Goal: Task Accomplishment & Management: Manage account settings

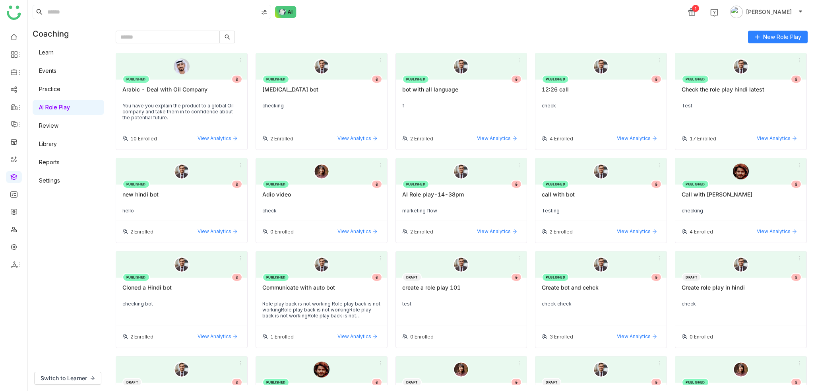
click at [70, 111] on link "AI Role Play" at bounding box center [54, 107] width 31 height 7
click at [60, 182] on link "Settings" at bounding box center [49, 180] width 21 height 7
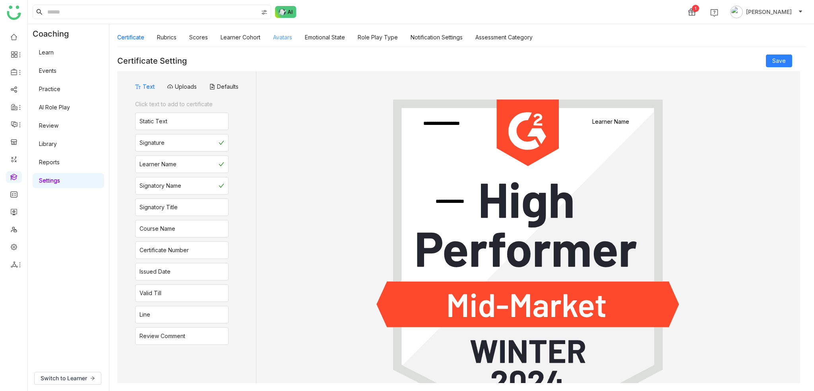
click at [282, 35] on link "Avatars" at bounding box center [282, 37] width 19 height 7
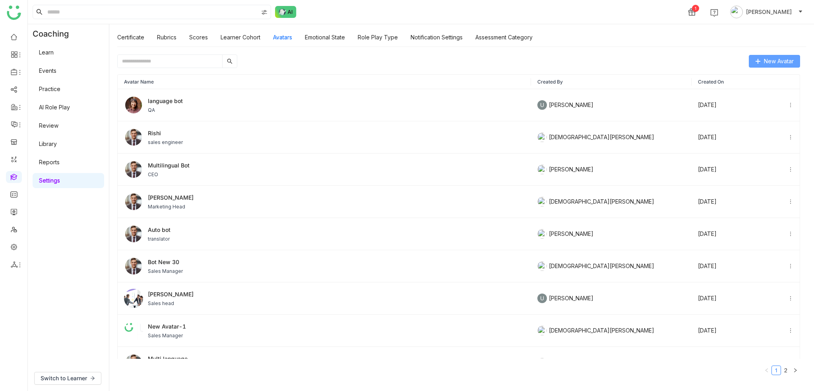
click at [762, 61] on button "New Avatar" at bounding box center [774, 61] width 51 height 13
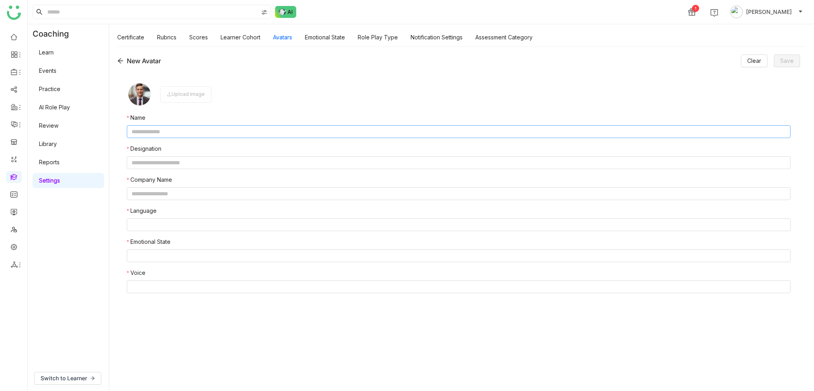
click at [287, 125] on input "text" at bounding box center [459, 131] width 664 height 13
type input "*"
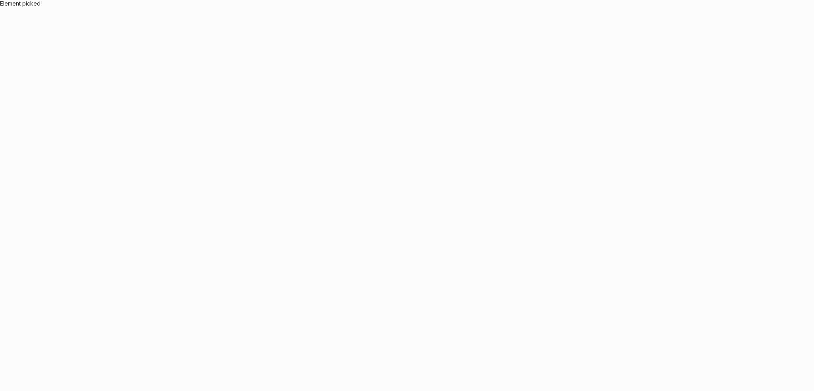
click at [197, 132] on body "Element picked!" at bounding box center [407, 195] width 814 height 391
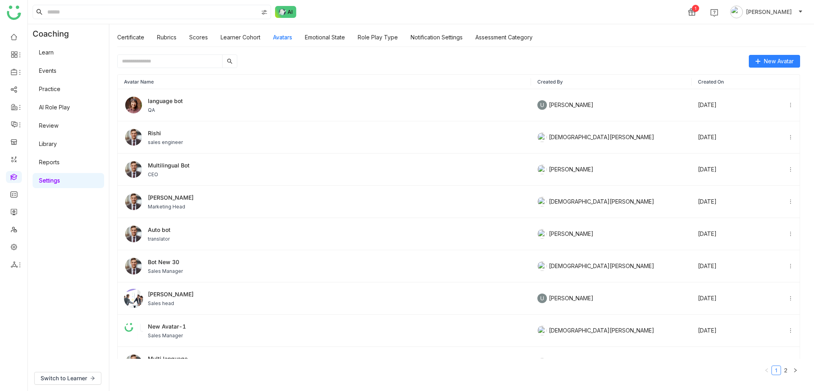
click at [783, 68] on div "Avatar Name Created By Created On language bot QA U Uday Bhanu Oct 03, 2025 Ris…" at bounding box center [458, 224] width 683 height 313
click at [781, 62] on span "New Avatar" at bounding box center [779, 61] width 30 height 9
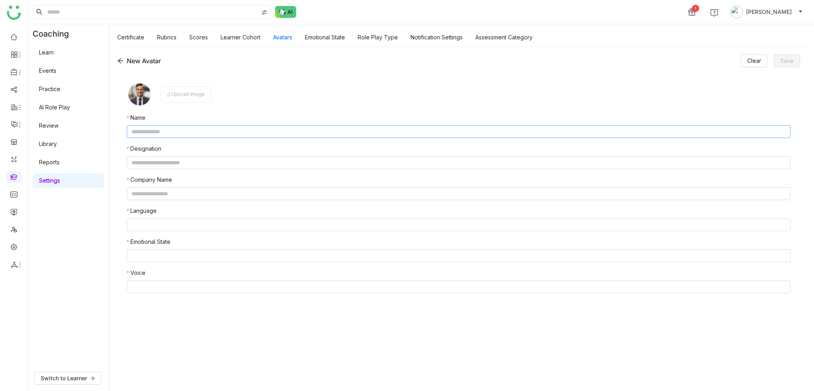
click at [228, 136] on input "text" at bounding box center [459, 131] width 664 height 13
type input "*******"
click at [228, 157] on input "text" at bounding box center [459, 162] width 664 height 13
click at [190, 169] on form "Upload Image Name ******* Designation Company Name Language Emotional State Voi…" at bounding box center [459, 227] width 664 height 292
click at [194, 162] on input "text" at bounding box center [459, 162] width 664 height 13
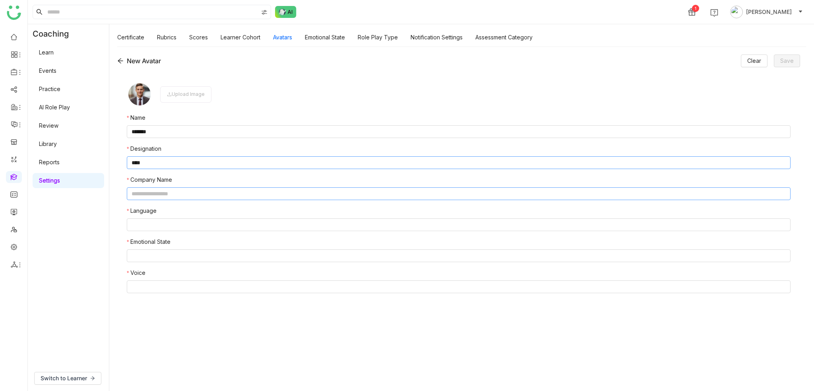
type input "****"
click at [202, 192] on input "text" at bounding box center [459, 193] width 664 height 13
type input "**********"
click at [189, 228] on nz-select-top-control at bounding box center [459, 224] width 664 height 13
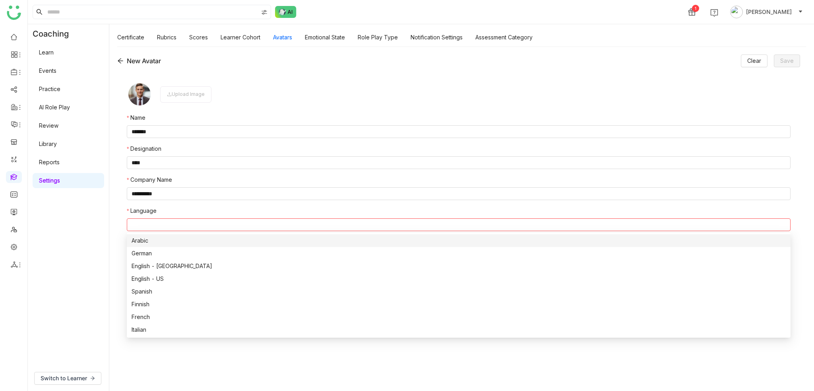
click at [184, 241] on div "Arabic" at bounding box center [459, 240] width 654 height 9
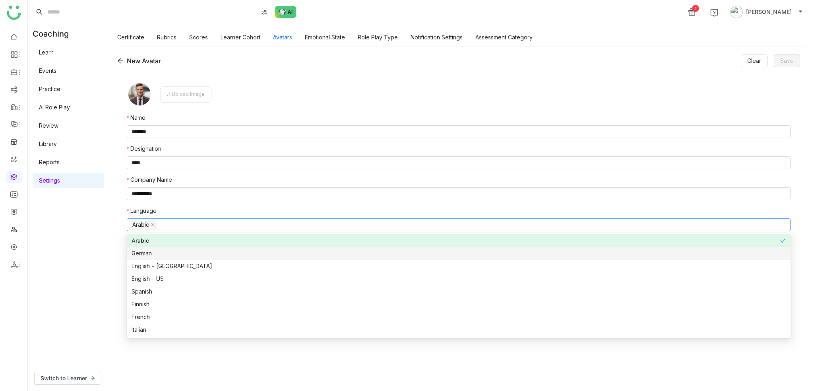
click at [184, 251] on div "German" at bounding box center [459, 253] width 654 height 9
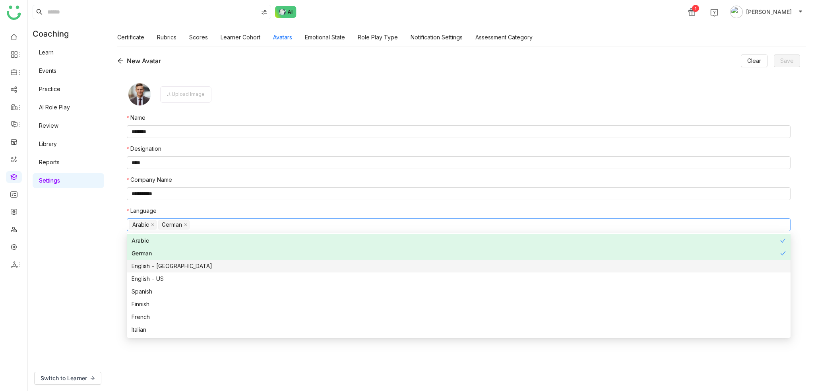
click at [183, 267] on div "English - India" at bounding box center [459, 266] width 654 height 9
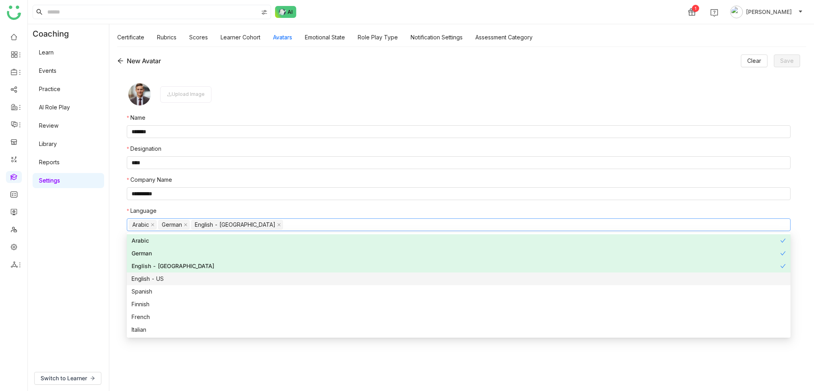
click at [179, 276] on div "English - US" at bounding box center [459, 278] width 654 height 9
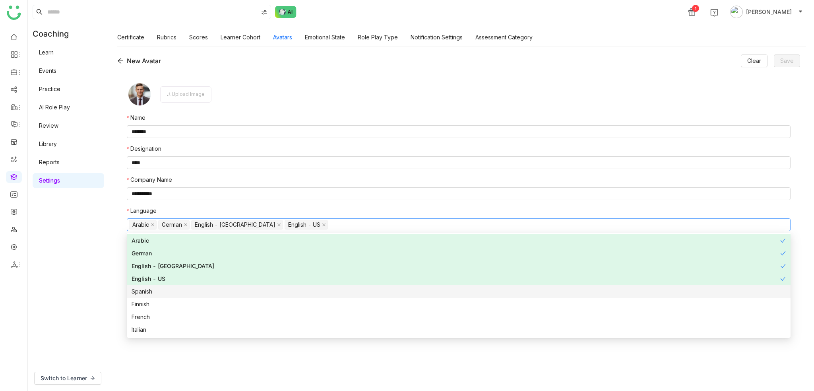
click at [175, 292] on div "Spanish" at bounding box center [459, 291] width 654 height 9
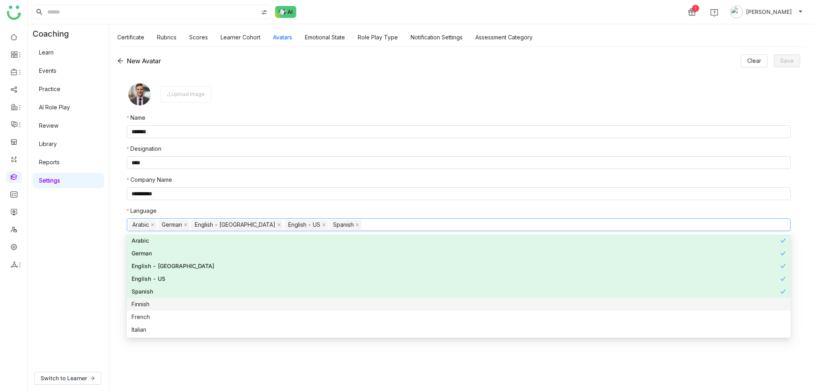
click at [173, 305] on div "Finnish" at bounding box center [459, 304] width 654 height 9
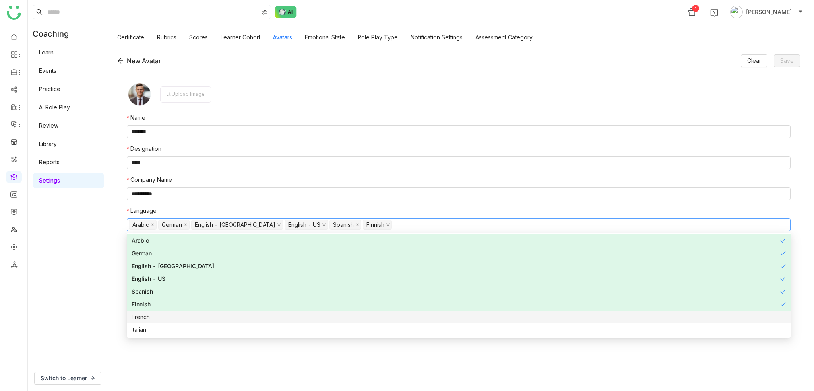
click at [172, 314] on div "French" at bounding box center [459, 316] width 654 height 9
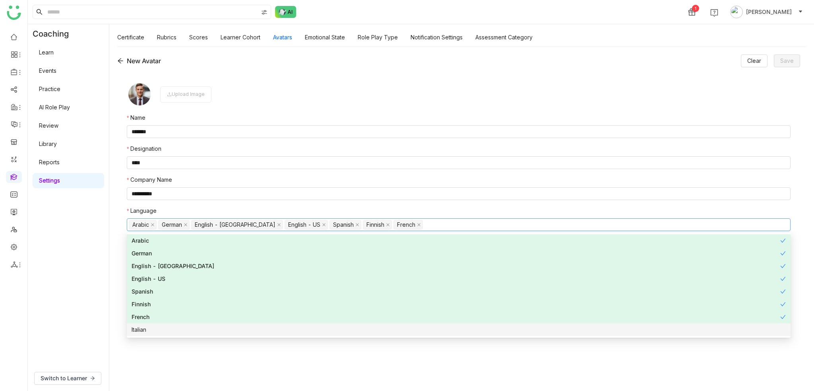
click at [169, 335] on nz-option-item "Italian" at bounding box center [459, 329] width 664 height 13
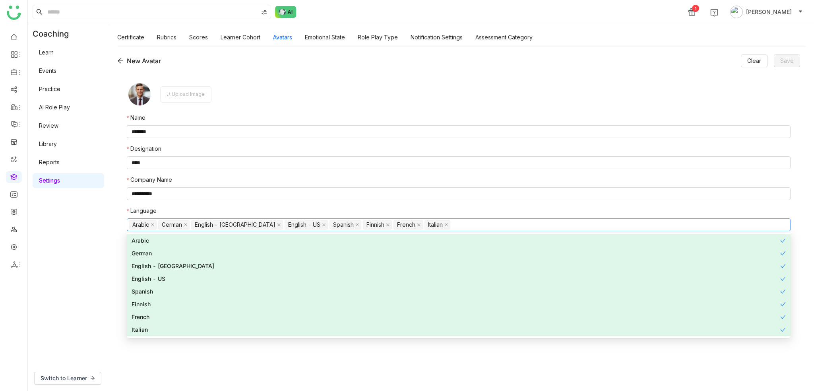
click at [118, 256] on div "**********" at bounding box center [458, 227] width 683 height 311
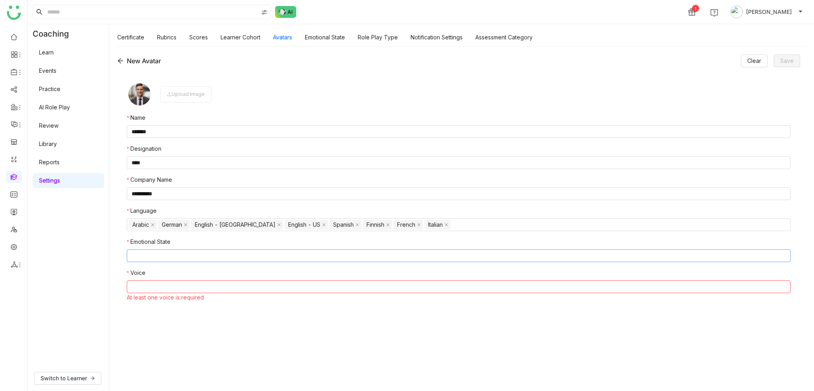
click at [159, 258] on nz-select-top-control at bounding box center [459, 255] width 664 height 13
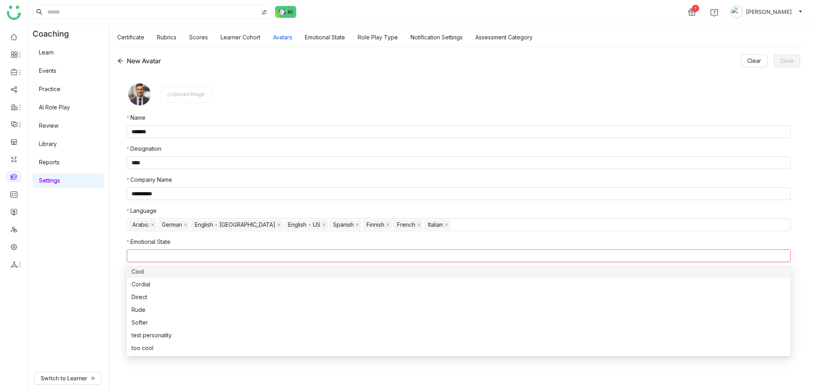
click at [155, 270] on div "Cool" at bounding box center [459, 271] width 654 height 9
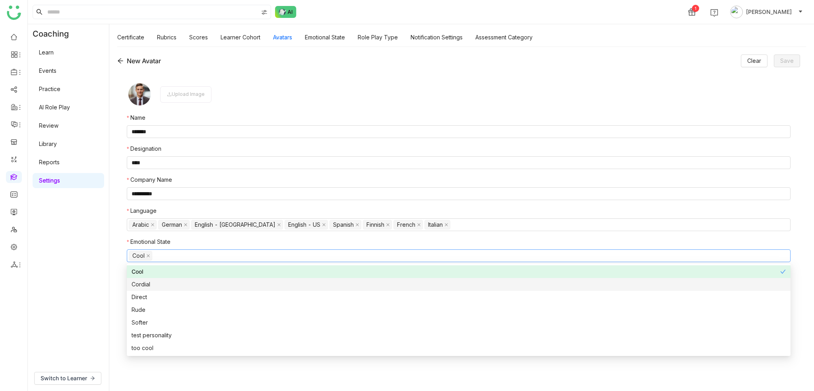
click at [155, 285] on div "Cordial" at bounding box center [459, 284] width 654 height 9
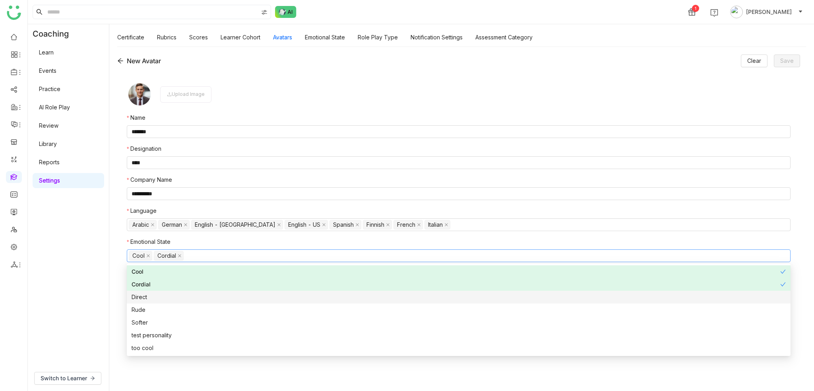
click at [155, 302] on nz-option-item "Direct" at bounding box center [459, 297] width 664 height 13
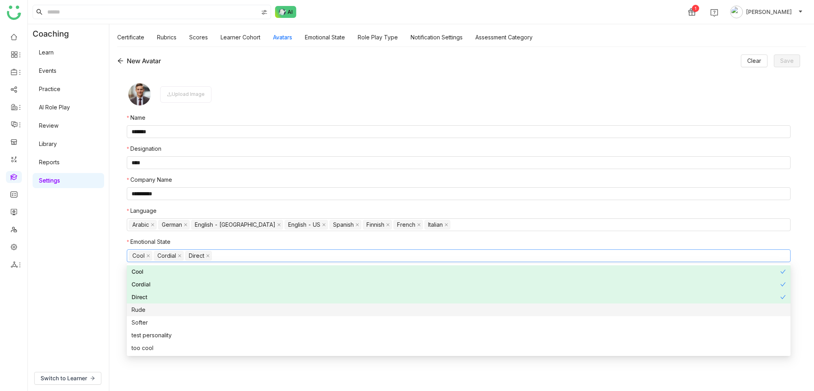
click at [155, 313] on div "Rude" at bounding box center [459, 309] width 654 height 9
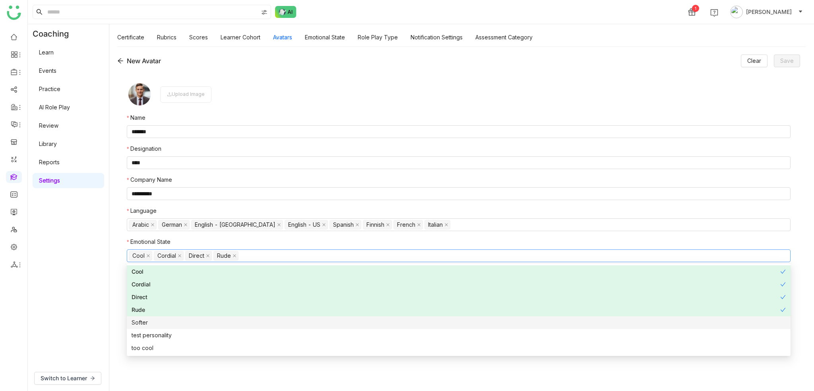
click at [153, 328] on nz-option-item "Softer" at bounding box center [459, 322] width 664 height 13
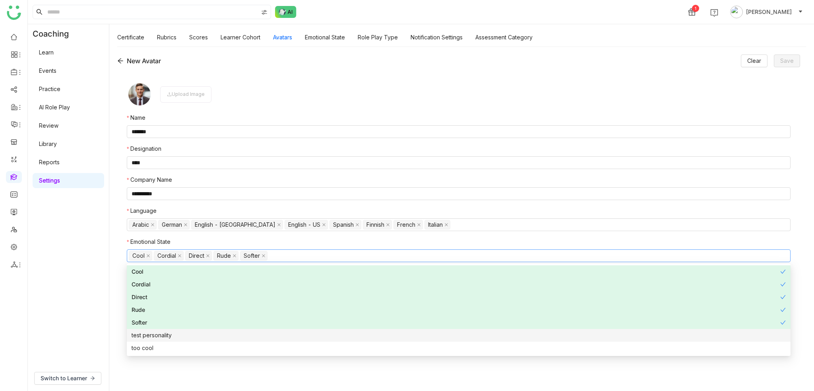
click at [153, 338] on div "test personality" at bounding box center [459, 335] width 654 height 9
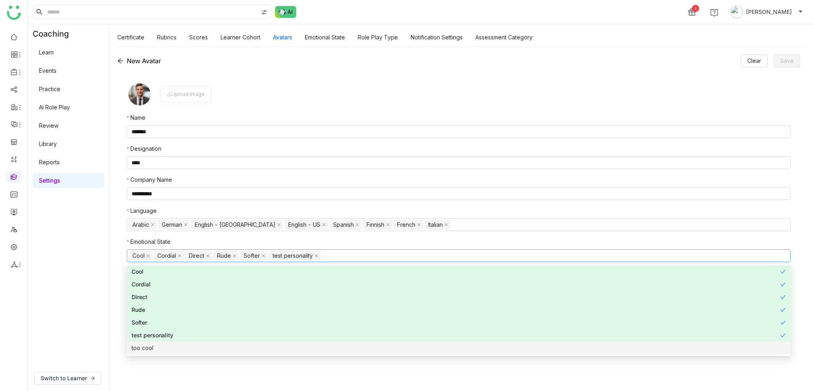
click at [153, 348] on div "too cool" at bounding box center [459, 347] width 654 height 9
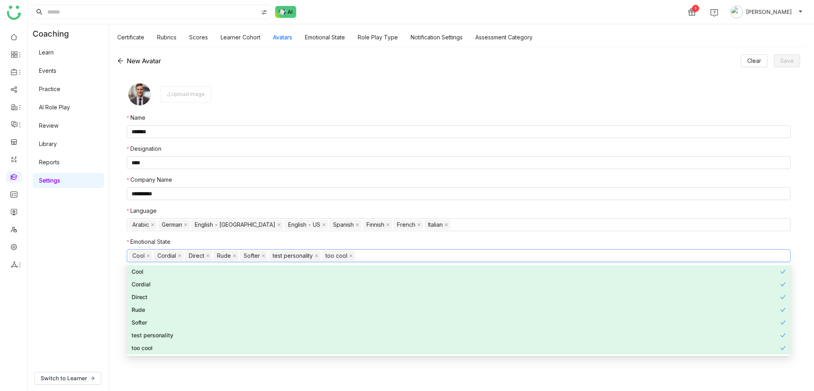
click at [103, 273] on div "Coaching Learn Events Practice AI Role Play Review Library Reports Settings" at bounding box center [68, 194] width 81 height 341
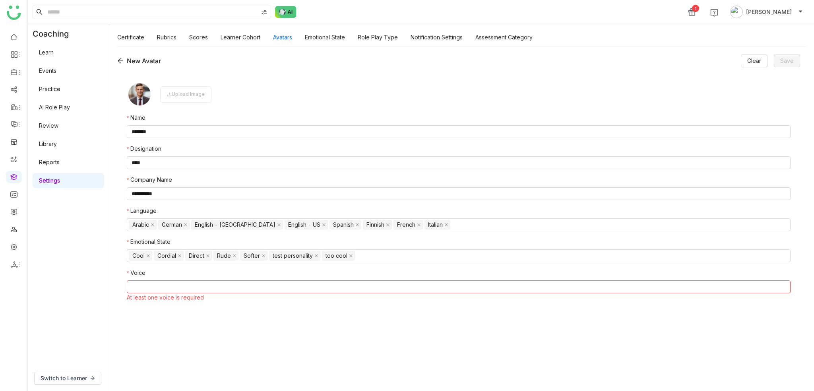
click at [163, 288] on nz-select-top-control at bounding box center [459, 286] width 664 height 13
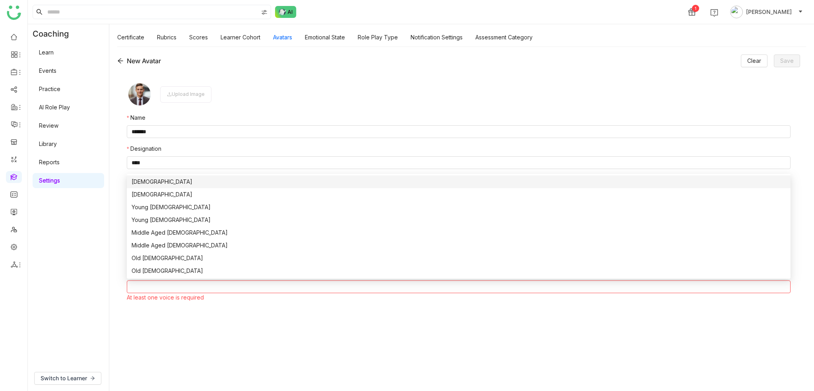
click at [148, 179] on div "Male" at bounding box center [459, 181] width 654 height 9
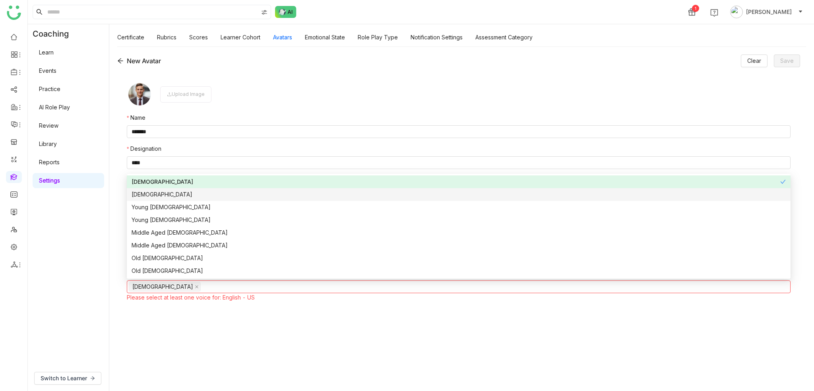
click at [151, 196] on div "Female" at bounding box center [459, 194] width 654 height 9
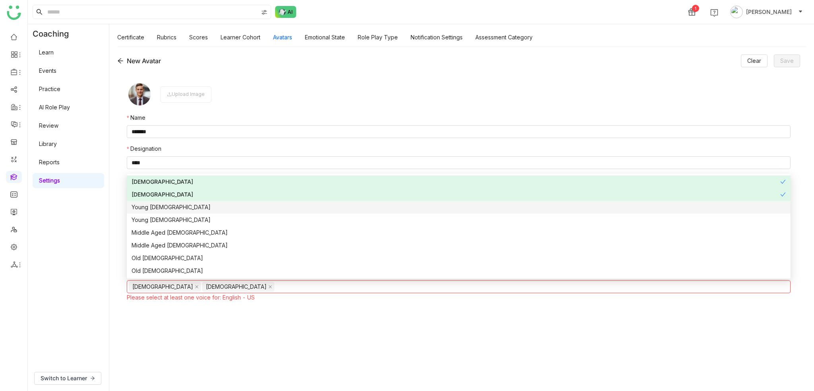
click at [152, 211] on div "Young Male" at bounding box center [459, 207] width 654 height 9
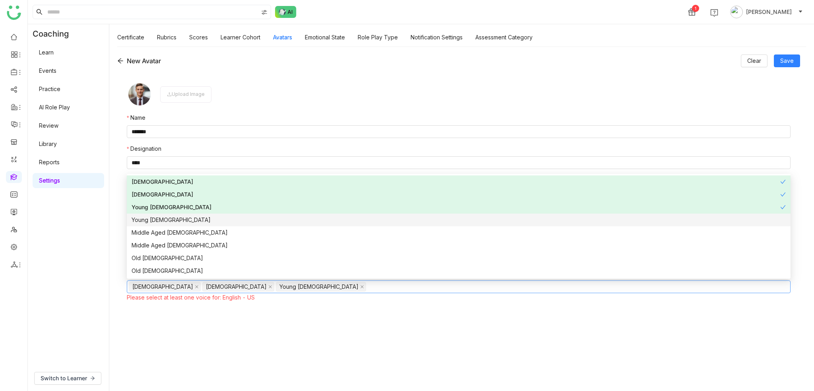
click at [153, 221] on div "Young Female" at bounding box center [459, 219] width 654 height 9
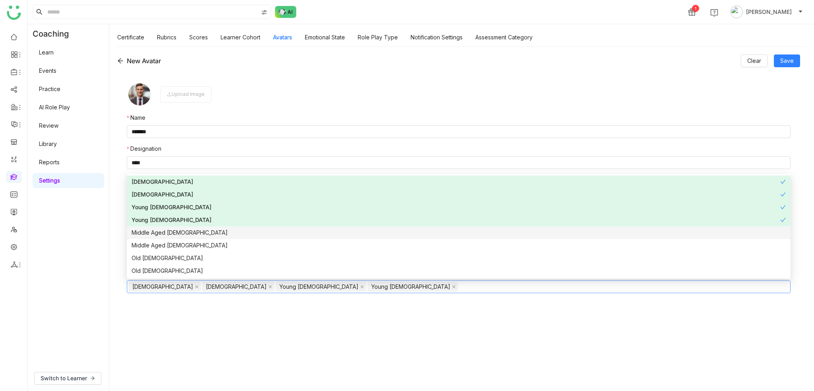
click at [153, 234] on div "Middle Aged Male" at bounding box center [459, 232] width 654 height 9
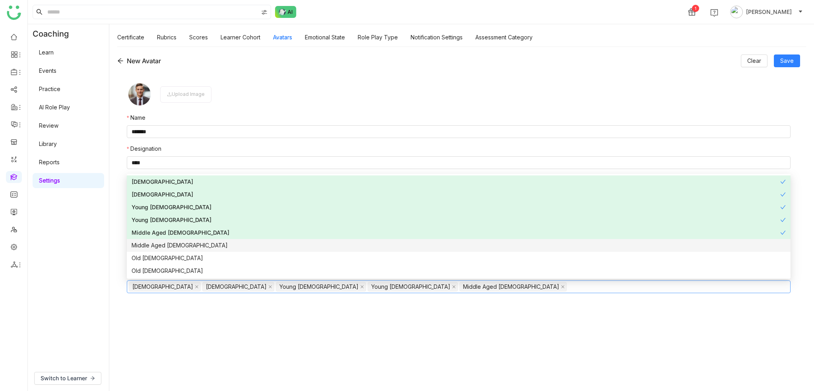
click at [153, 246] on div "Middle Aged Female" at bounding box center [459, 245] width 654 height 9
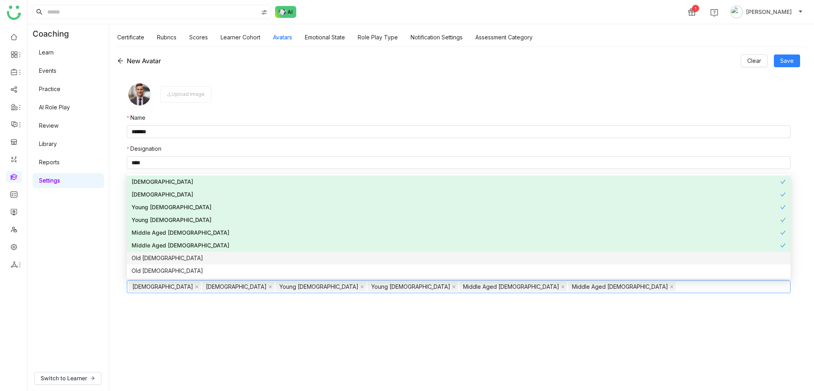
click at [153, 256] on div "Old Male" at bounding box center [459, 258] width 654 height 9
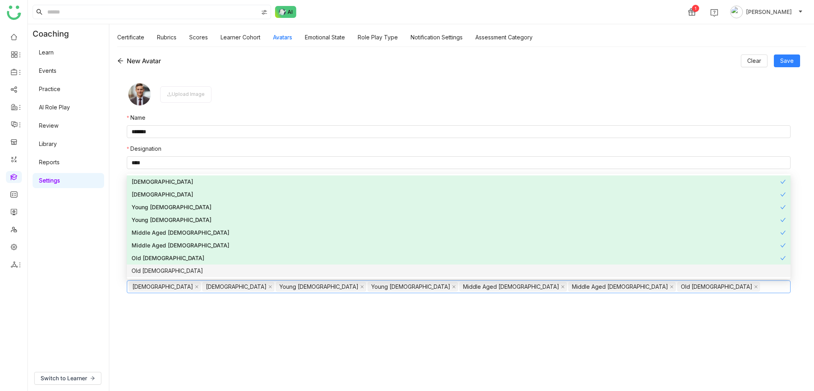
click at [151, 269] on div "Old Female" at bounding box center [459, 270] width 654 height 9
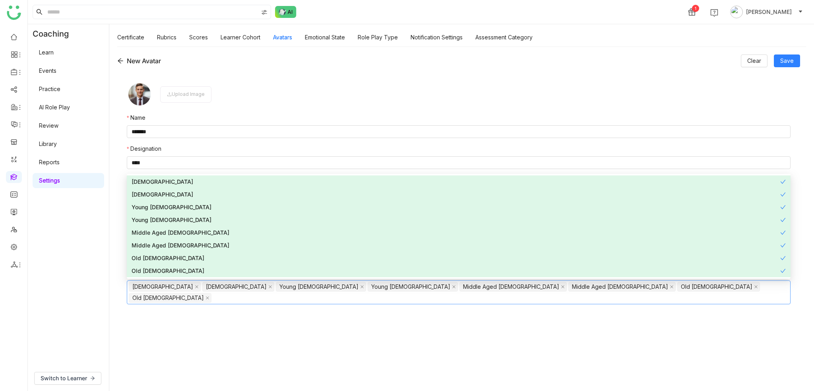
click at [111, 244] on div "**********" at bounding box center [461, 219] width 705 height 344
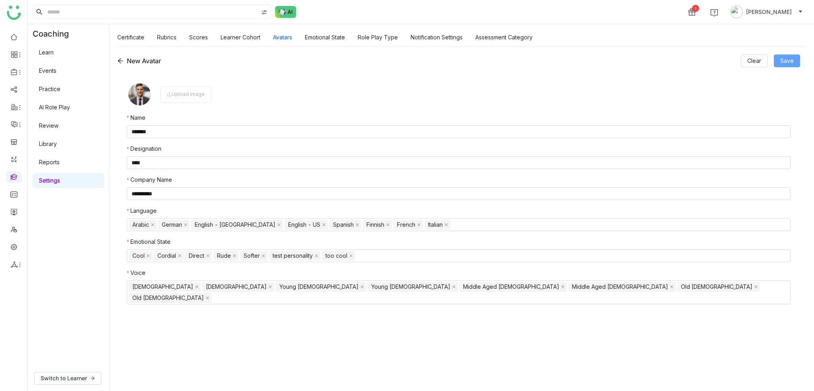
click at [778, 63] on button "Save" at bounding box center [787, 60] width 26 height 13
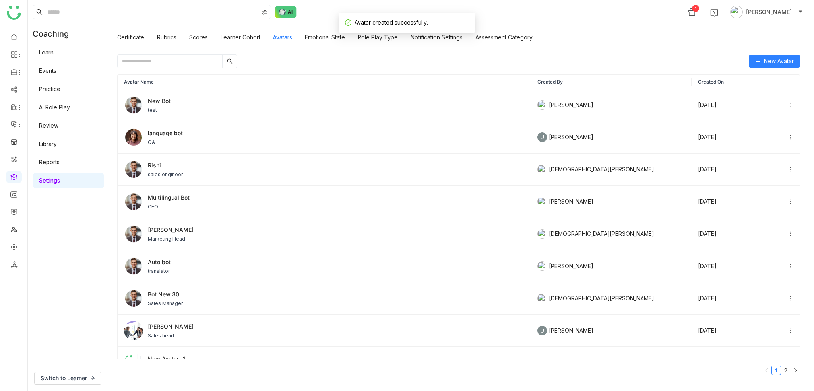
click at [159, 85] on th "Avatar Name" at bounding box center [324, 82] width 413 height 14
click at [13, 176] on link at bounding box center [13, 176] width 7 height 7
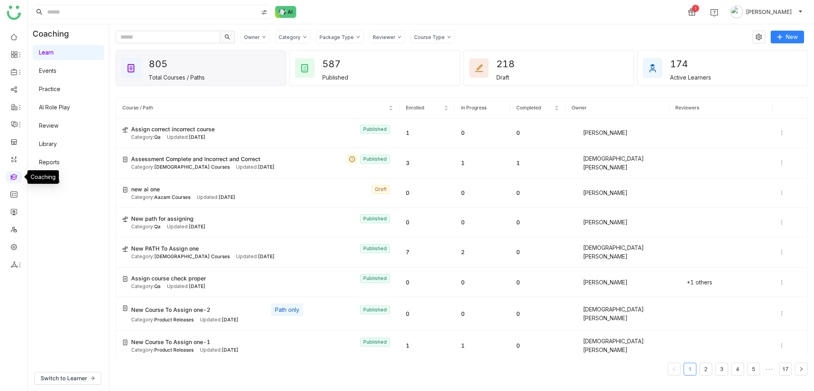
click at [14, 176] on link at bounding box center [13, 176] width 7 height 7
click at [70, 110] on link "AI Role Play" at bounding box center [54, 107] width 31 height 7
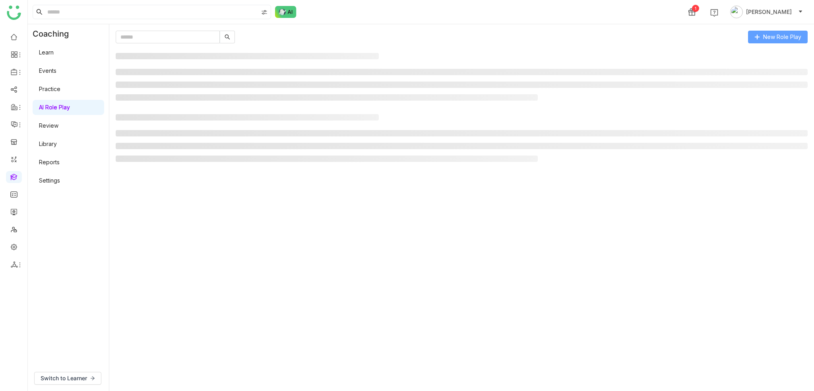
click at [782, 43] on button "New Role Play" at bounding box center [778, 37] width 60 height 13
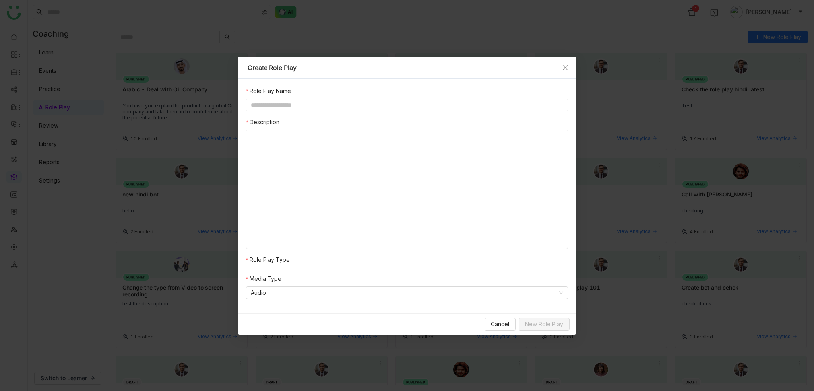
click at [781, 36] on nz-modal-container "Create Role Play Role Play Name Description Role Play Type Media Type Audio Can…" at bounding box center [407, 195] width 814 height 391
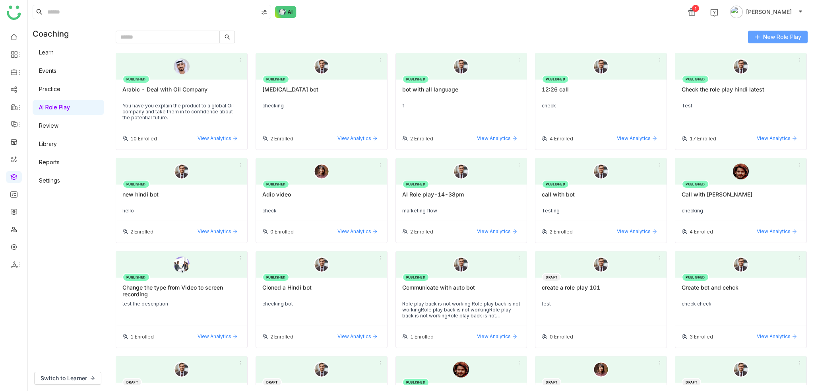
click at [784, 35] on span "New Role Play" at bounding box center [782, 37] width 38 height 9
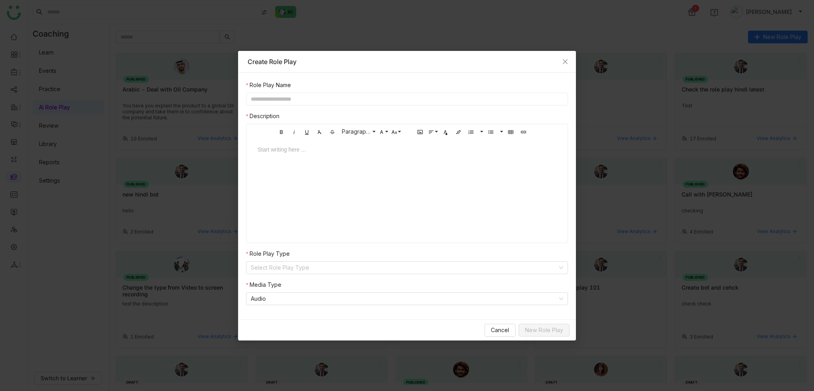
click at [327, 173] on div "Start writing here ..." at bounding box center [407, 179] width 315 height 80
click at [319, 97] on input "text" at bounding box center [407, 99] width 322 height 13
type input "**********"
click at [369, 169] on div "Start writing here ..." at bounding box center [407, 179] width 315 height 80
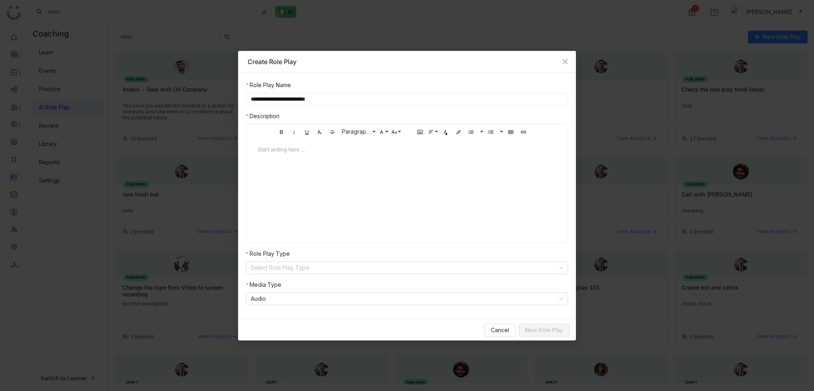
click at [369, 161] on div at bounding box center [407, 157] width 315 height 24
click at [326, 265] on input at bounding box center [404, 268] width 307 height 12
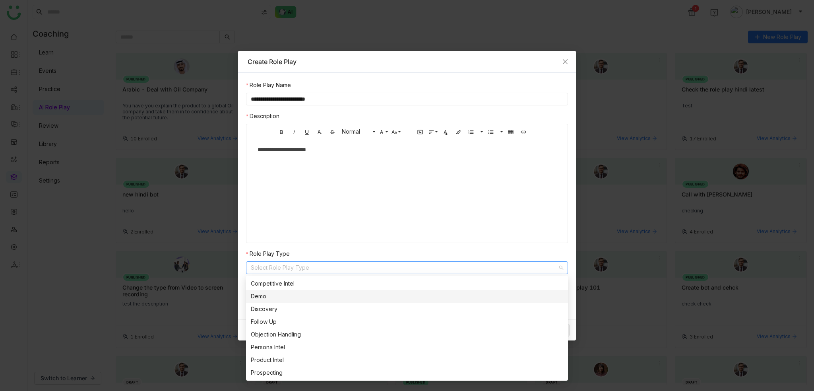
click at [300, 300] on nz-option-item "Demo" at bounding box center [407, 296] width 322 height 13
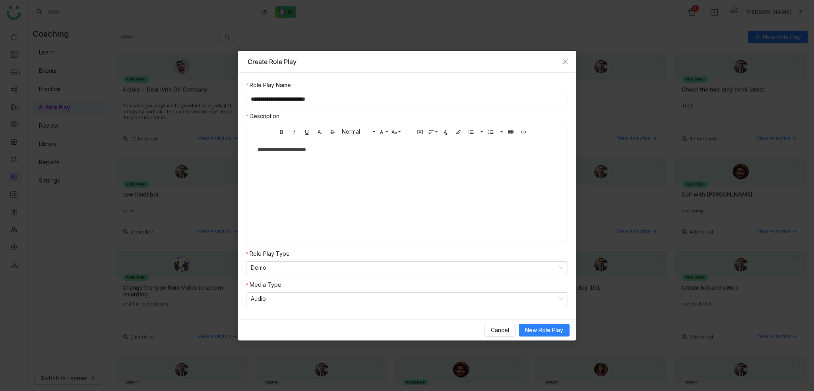
click at [316, 244] on div "**********" at bounding box center [407, 193] width 322 height 224
click at [454, 302] on nz-select-item "Audio" at bounding box center [407, 299] width 312 height 12
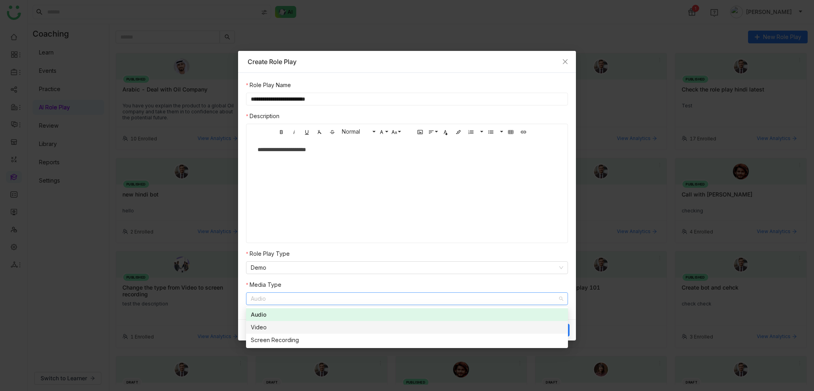
click at [312, 323] on div "Video" at bounding box center [407, 327] width 312 height 9
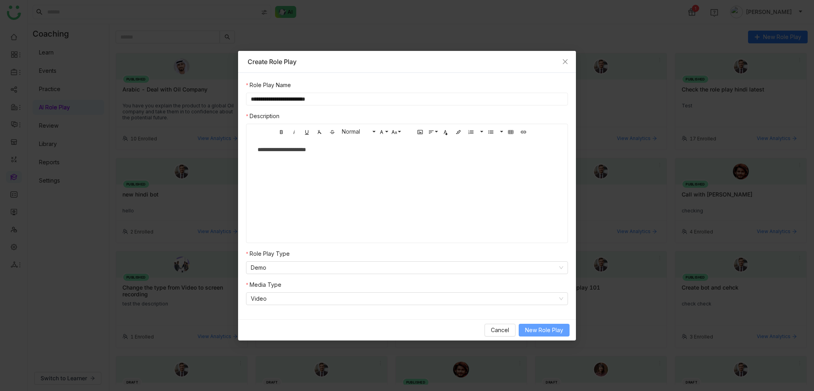
click at [548, 327] on span "New Role Play" at bounding box center [544, 330] width 38 height 9
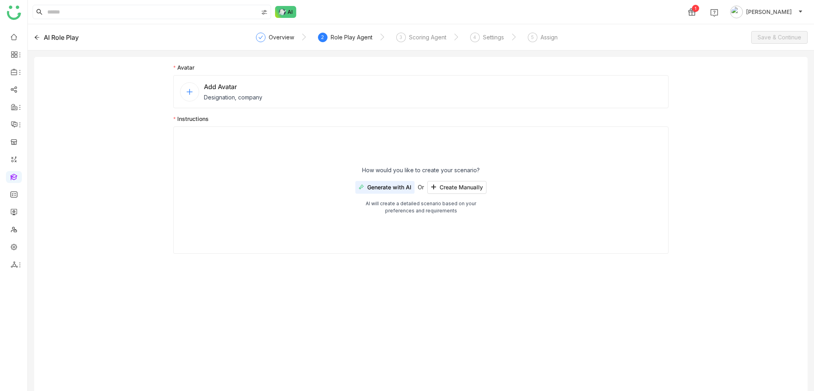
click at [272, 100] on div "Add Avatar Designation, company" at bounding box center [420, 91] width 495 height 33
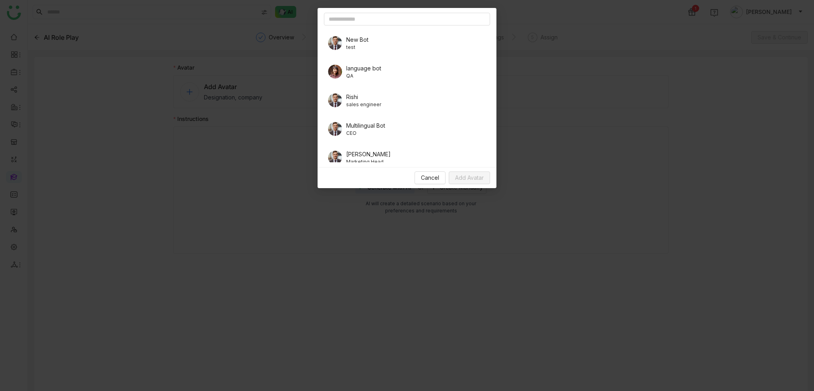
click at [372, 38] on div "New Bot test" at bounding box center [407, 43] width 166 height 22
click at [480, 178] on span "Add Avatar" at bounding box center [469, 177] width 29 height 9
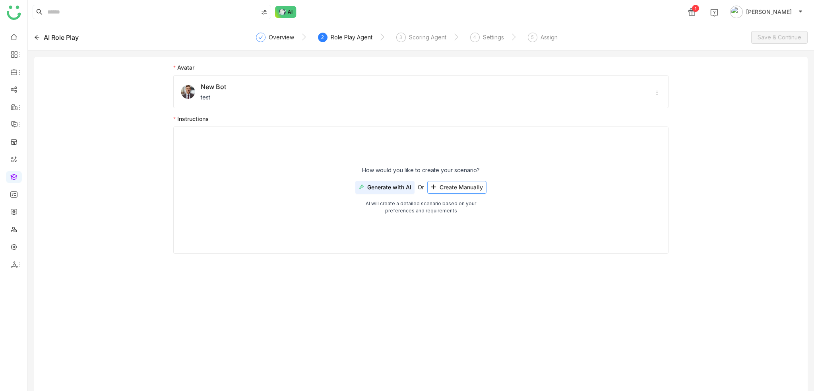
click at [463, 186] on span "Create Manually" at bounding box center [461, 187] width 43 height 6
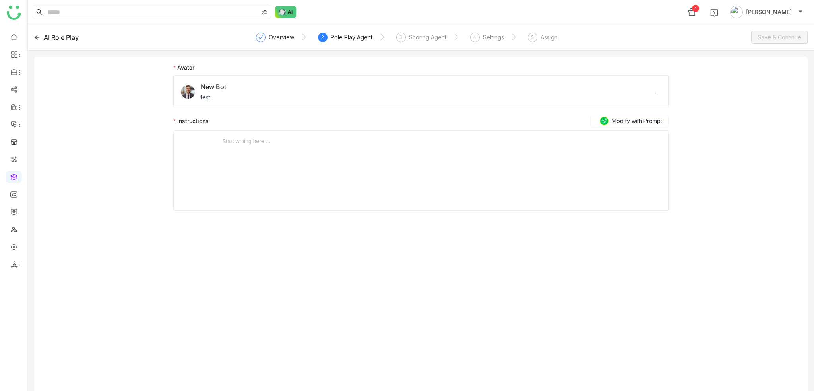
click at [450, 167] on div "Start writing here ..." at bounding box center [421, 171] width 398 height 80
click at [448, 154] on div "Start writing here ..." at bounding box center [421, 171] width 398 height 80
click at [286, 142] on div at bounding box center [421, 141] width 398 height 9
click at [277, 142] on div at bounding box center [421, 141] width 398 height 9
click at [404, 38] on div "3" at bounding box center [401, 38] width 10 height 10
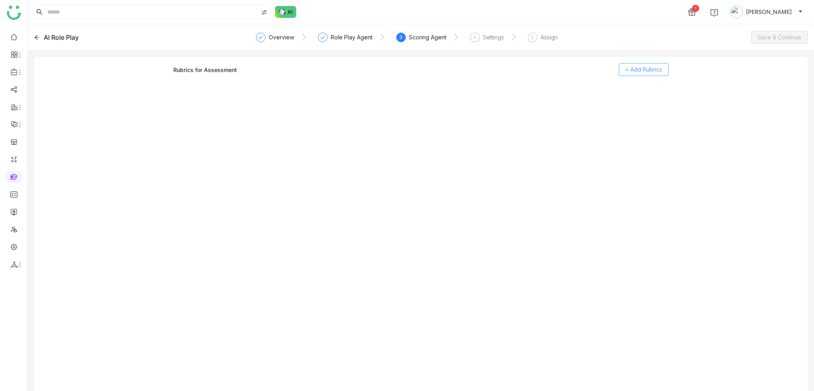
click at [632, 66] on span "+ Add Rubrics" at bounding box center [643, 69] width 37 height 9
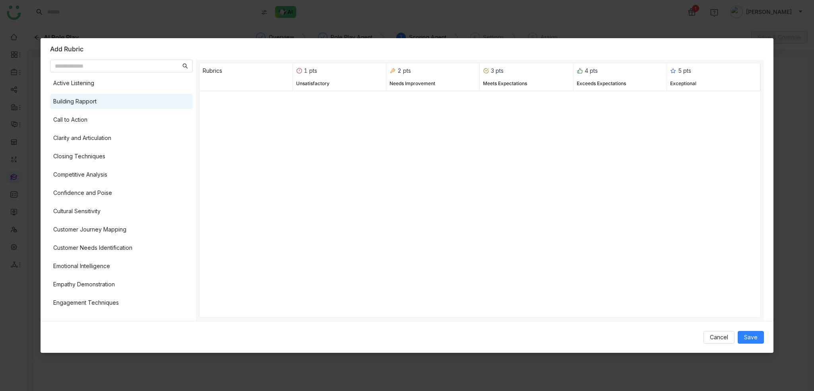
click at [138, 108] on div "Building Rapport" at bounding box center [121, 101] width 143 height 15
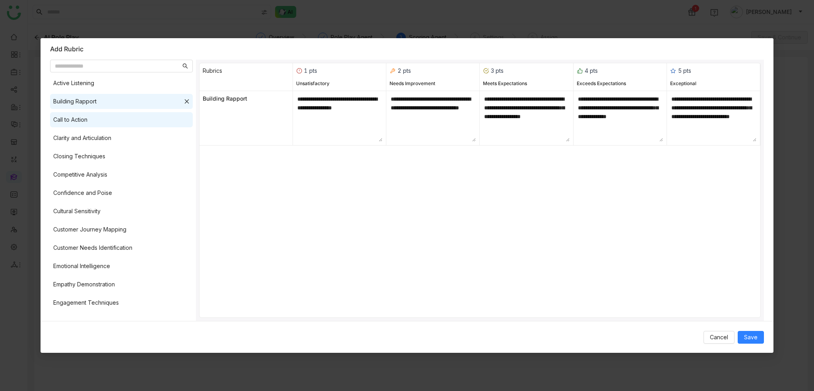
click at [139, 120] on div "Call to Action" at bounding box center [121, 119] width 143 height 15
click at [137, 140] on div "Clarity and Articulation" at bounding box center [121, 137] width 143 height 15
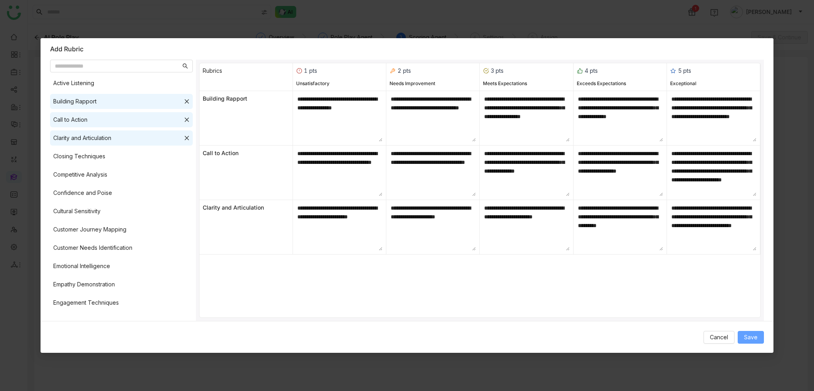
click at [745, 335] on span "Save" at bounding box center [751, 337] width 14 height 9
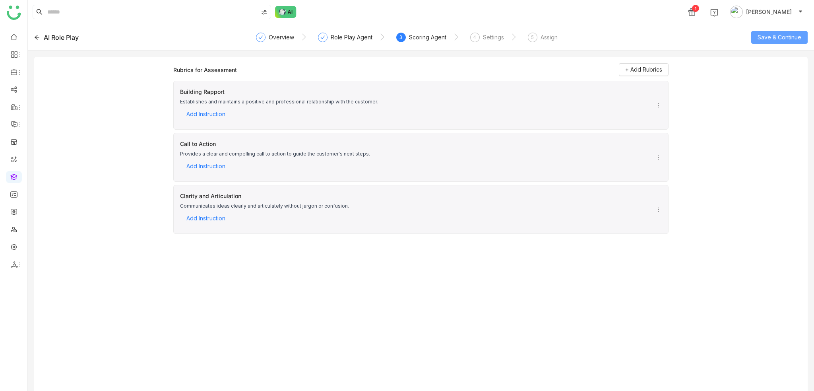
click at [776, 39] on span "Save & Continue" at bounding box center [780, 37] width 44 height 9
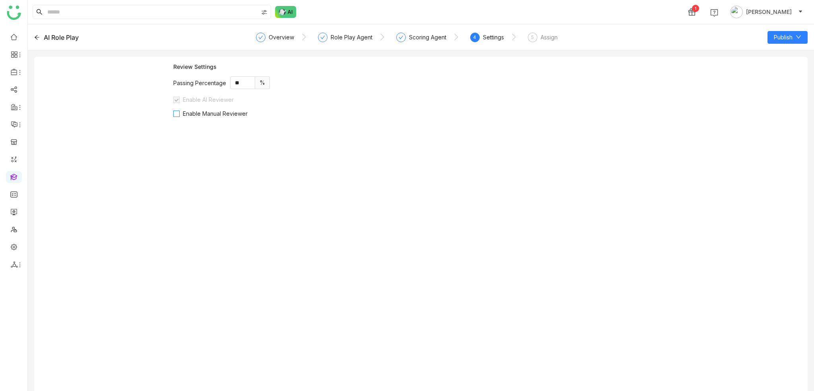
click at [182, 114] on span "Enable Manual Reviewer" at bounding box center [215, 113] width 71 height 7
click at [212, 149] on nz-select-top-control "Select users" at bounding box center [420, 150] width 495 height 16
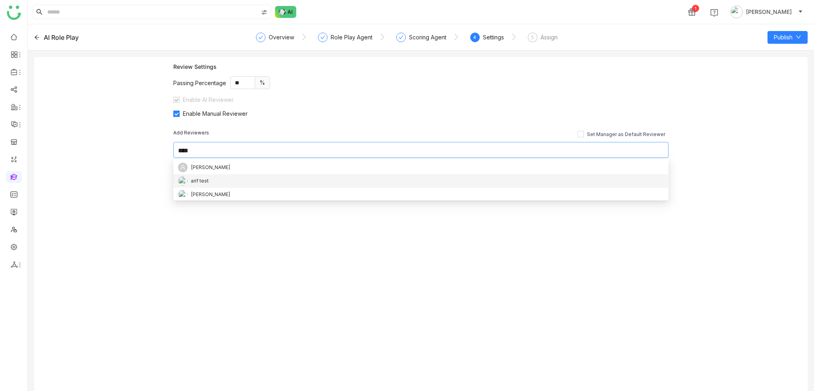
type input "****"
drag, startPoint x: 215, startPoint y: 195, endPoint x: 204, endPoint y: 192, distance: 11.6
click at [215, 195] on div "[PERSON_NAME]" at bounding box center [420, 195] width 485 height 10
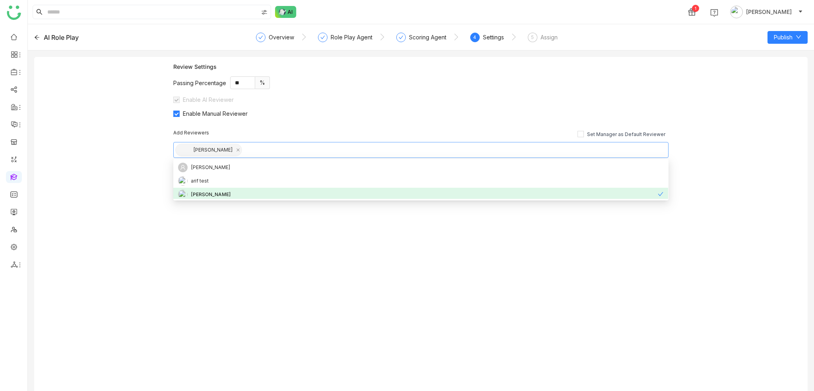
click at [102, 169] on div "Review Settings Passing Percentage ** % Enable AI Reviewer Enable Manual Review…" at bounding box center [421, 227] width 774 height 340
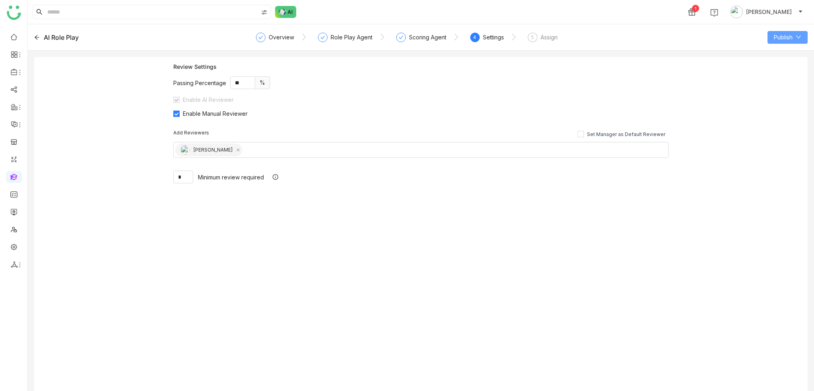
click at [795, 33] on button "Publish" at bounding box center [788, 37] width 40 height 13
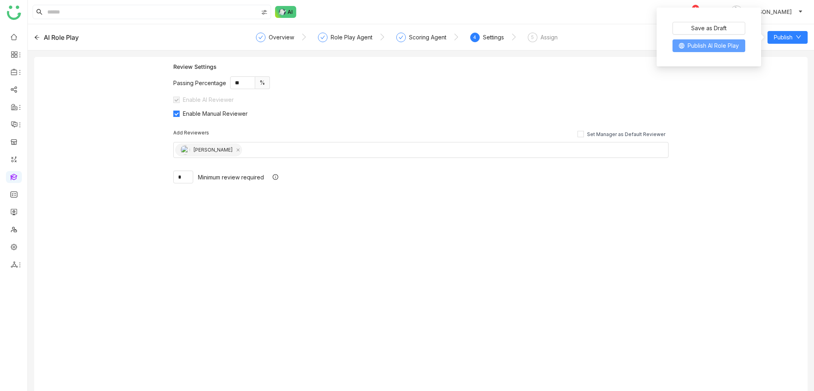
click at [710, 49] on span "Publish AI Role Play" at bounding box center [713, 45] width 51 height 9
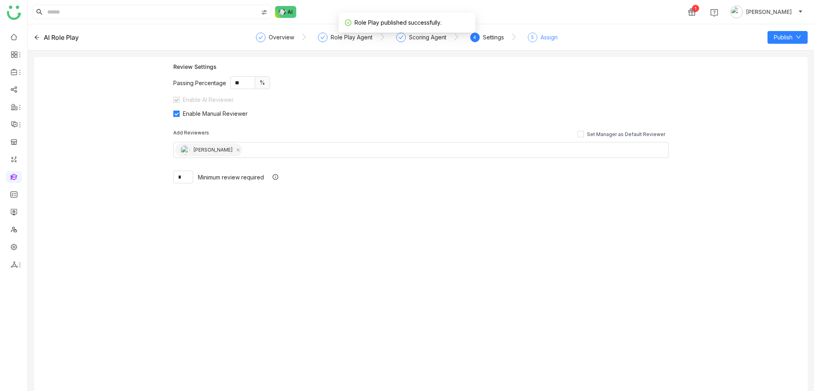
click at [531, 39] on span "5" at bounding box center [532, 37] width 3 height 6
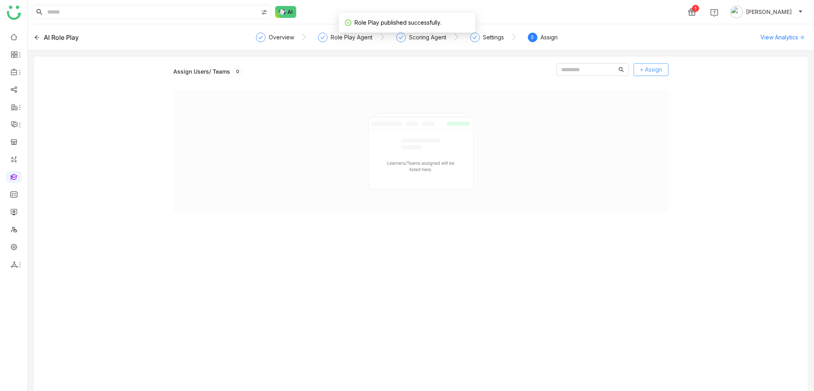
click at [667, 74] on button "+ Assign" at bounding box center [651, 69] width 35 height 13
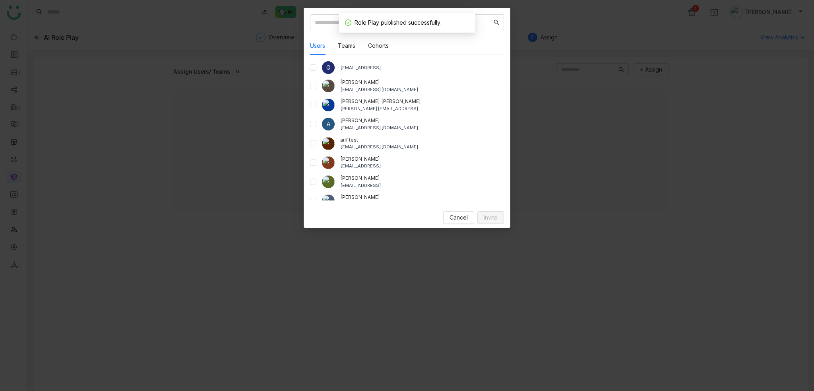
click at [318, 140] on div "arif test bugtest1mail@gmail.com" at bounding box center [407, 143] width 194 height 14
click at [504, 218] on button "Invite" at bounding box center [490, 217] width 27 height 13
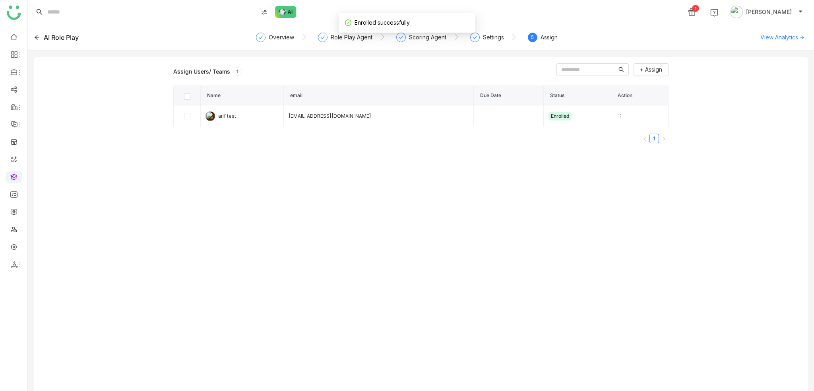
drag, startPoint x: 551, startPoint y: 178, endPoint x: 665, endPoint y: 109, distance: 133.1
click at [552, 178] on div "Assign Users/ Teams 1 + Assign Name email Due Date Status Action arif test bugt…" at bounding box center [420, 230] width 495 height 334
click at [460, 35] on nz-steps "Overview Role Play Agent Scoring Agent Settings 5 Assign" at bounding box center [421, 37] width 321 height 19
click at [404, 37] on div at bounding box center [401, 38] width 10 height 10
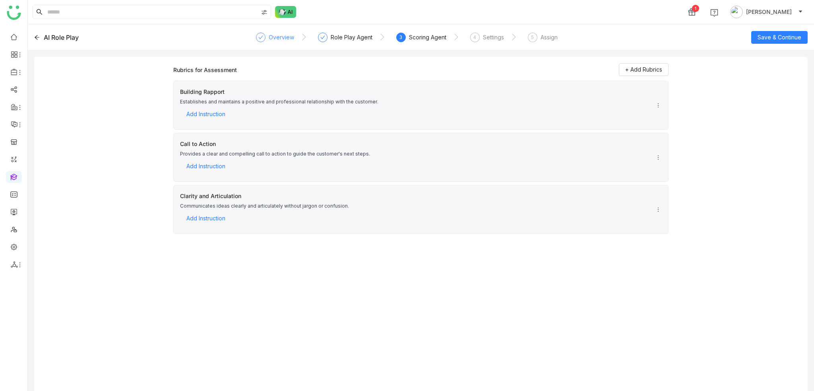
click at [274, 38] on div "Overview" at bounding box center [281, 38] width 25 height 10
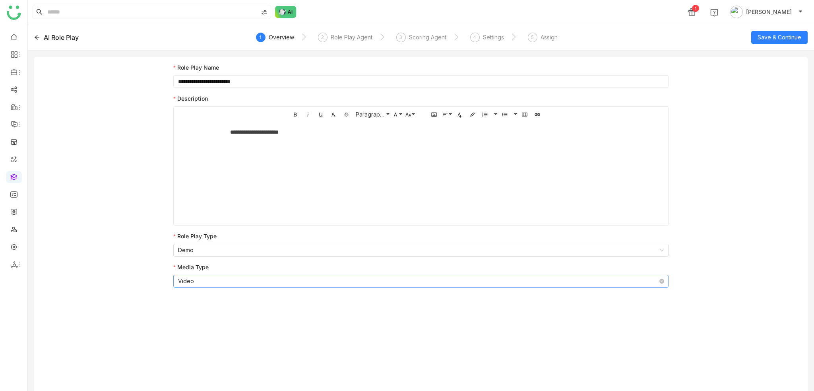
click at [206, 284] on nz-select-item "Video" at bounding box center [420, 281] width 485 height 12
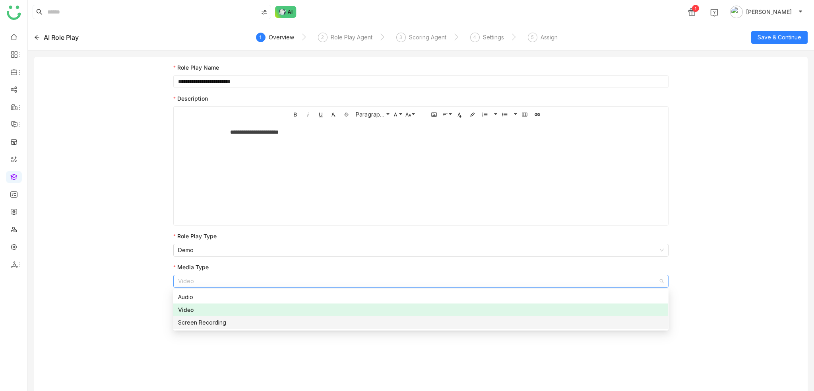
click at [202, 325] on div "Screen Recording" at bounding box center [420, 322] width 485 height 9
click at [110, 252] on div "**********" at bounding box center [421, 227] width 774 height 340
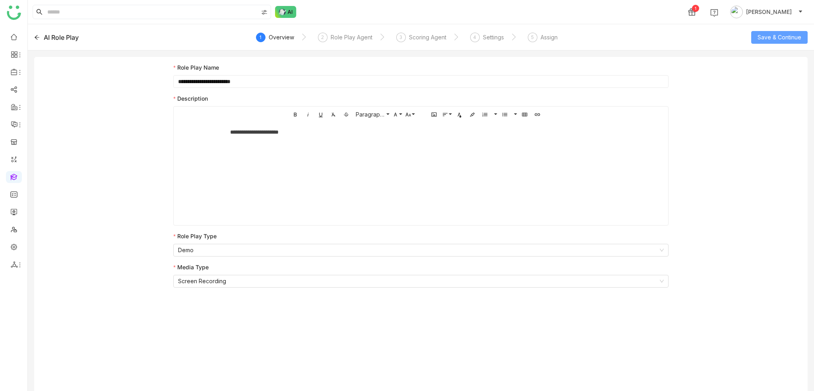
click at [793, 40] on span "Save & Continue" at bounding box center [780, 37] width 44 height 9
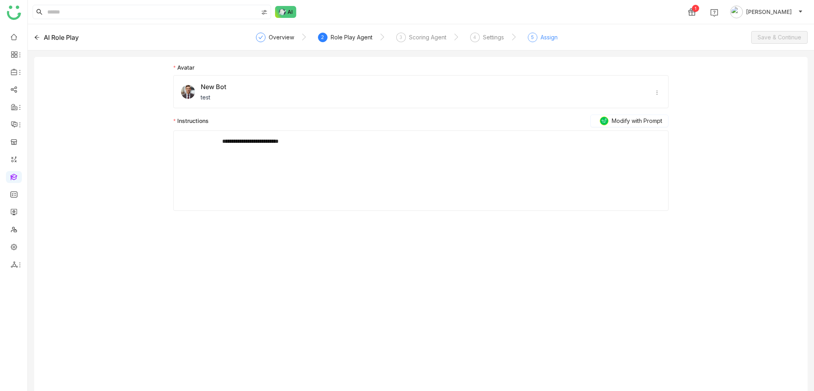
click at [548, 37] on div "Assign" at bounding box center [549, 38] width 17 height 10
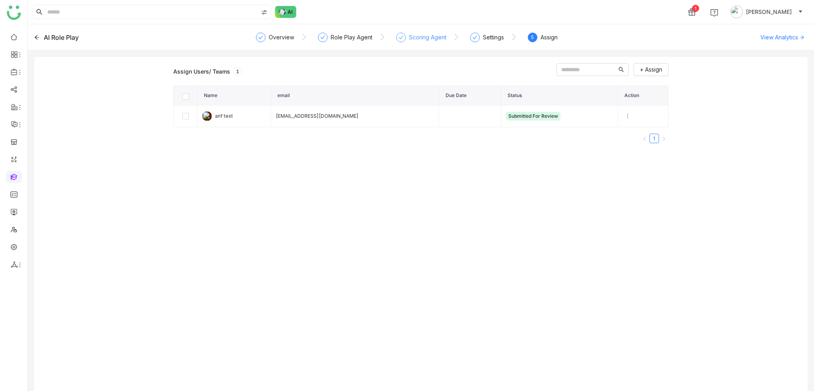
click at [433, 43] on div "Scoring Agent" at bounding box center [421, 40] width 50 height 14
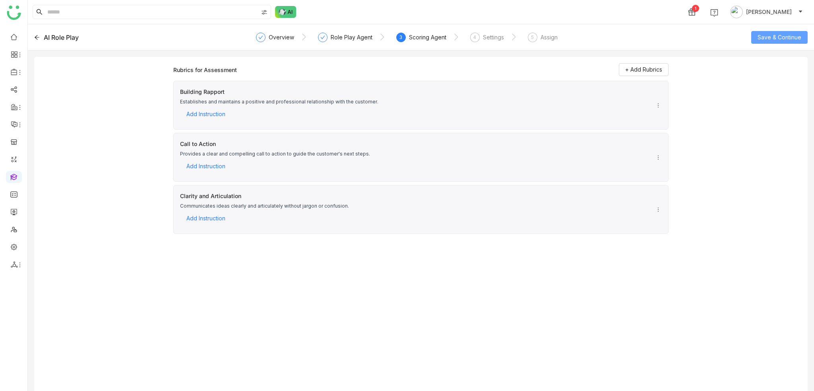
drag, startPoint x: 798, startPoint y: 35, endPoint x: 776, endPoint y: 44, distance: 23.7
click at [797, 35] on span "Save & Continue" at bounding box center [780, 37] width 44 height 9
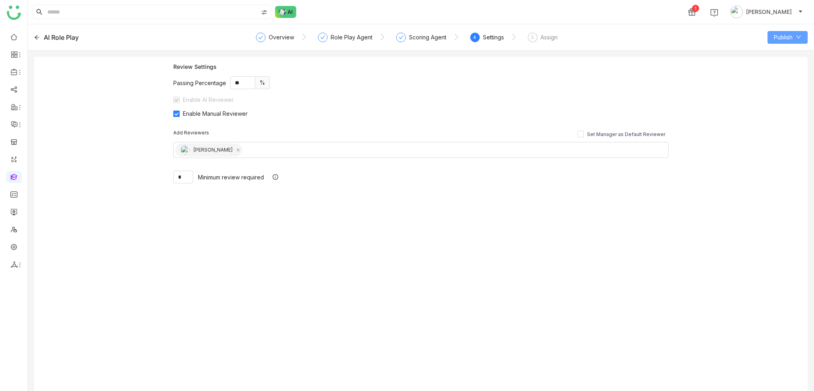
click at [805, 38] on button "Publish" at bounding box center [788, 37] width 40 height 13
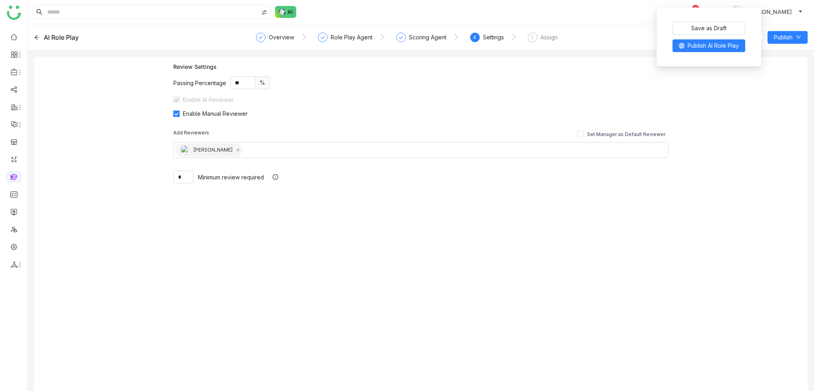
click at [724, 54] on div "Save as Draft Publish AI Role Play" at bounding box center [709, 36] width 92 height 49
click at [724, 50] on span "Publish AI Role Play" at bounding box center [713, 45] width 51 height 9
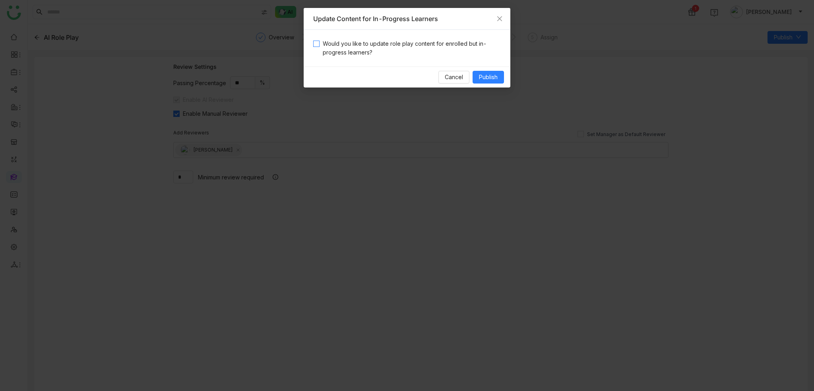
click at [357, 41] on span "Would you like to update role play content for enrolled but in-progress learner…" at bounding box center [410, 47] width 181 height 17
click at [499, 72] on button "Publish" at bounding box center [488, 77] width 31 height 13
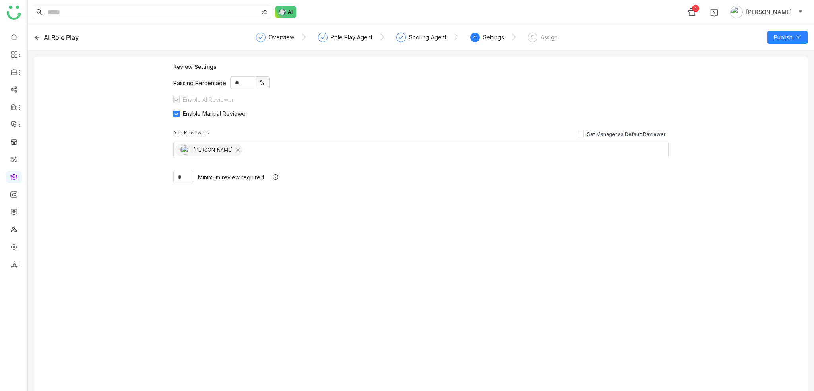
click at [421, 111] on div "Enable Manual Reviewer" at bounding box center [420, 113] width 495 height 8
click at [291, 42] on div "Overview" at bounding box center [275, 40] width 38 height 14
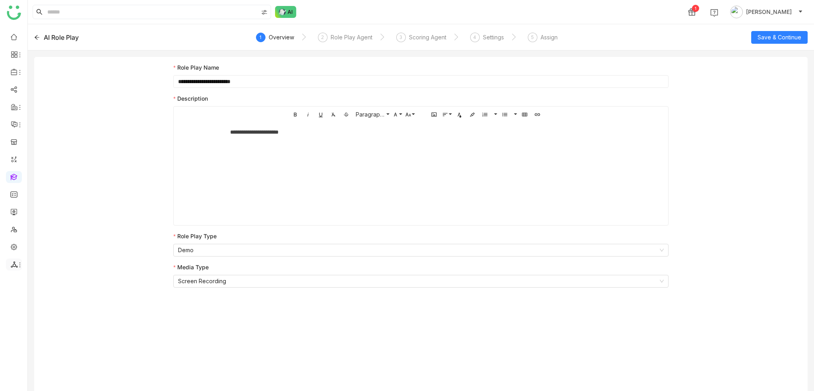
click at [17, 267] on icon at bounding box center [20, 265] width 6 height 6
click at [17, 180] on link at bounding box center [13, 176] width 7 height 7
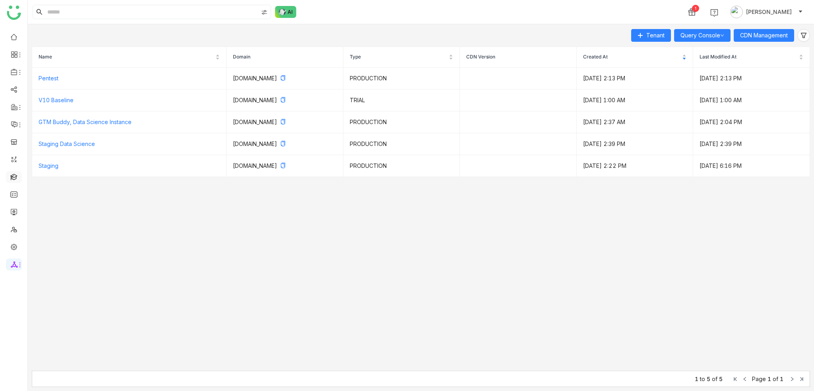
click at [10, 180] on link at bounding box center [13, 176] width 7 height 7
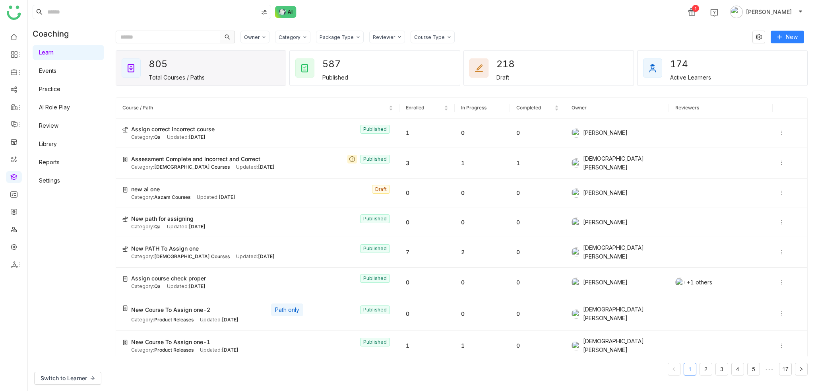
click at [46, 129] on link "Review" at bounding box center [48, 125] width 19 height 7
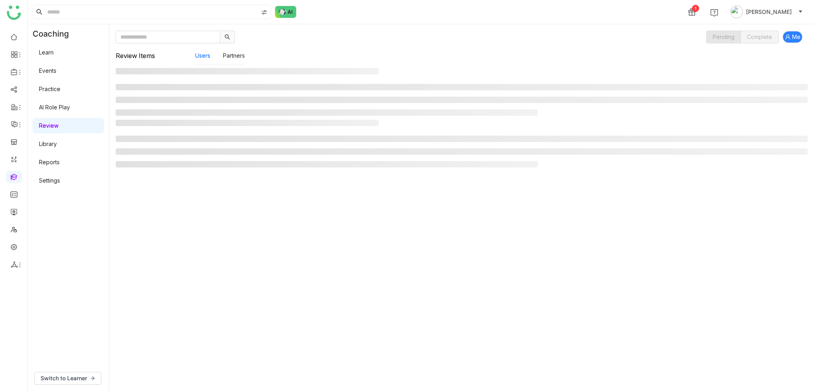
click at [54, 123] on link "Review" at bounding box center [48, 125] width 19 height 7
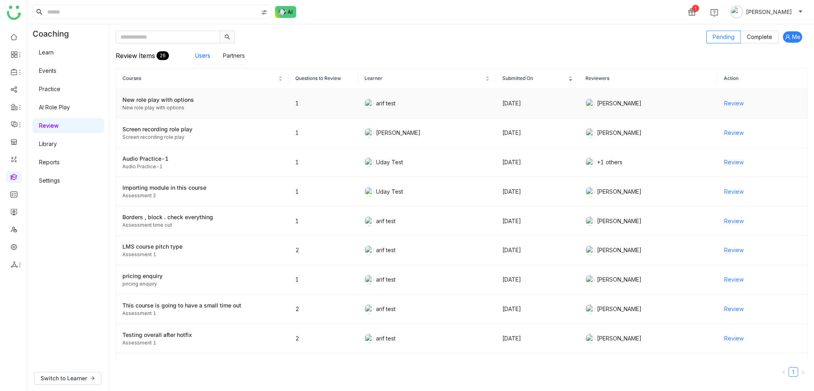
click at [724, 104] on span "Review" at bounding box center [733, 103] width 19 height 9
drag, startPoint x: 8, startPoint y: 264, endPoint x: 28, endPoint y: 260, distance: 20.1
click at [10, 264] on div at bounding box center [14, 264] width 16 height 7
click at [50, 282] on div "Coaching Learn Events Practice AI Role Play Review Library Reports Settings" at bounding box center [68, 194] width 81 height 341
click at [20, 266] on icon at bounding box center [20, 265] width 6 height 6
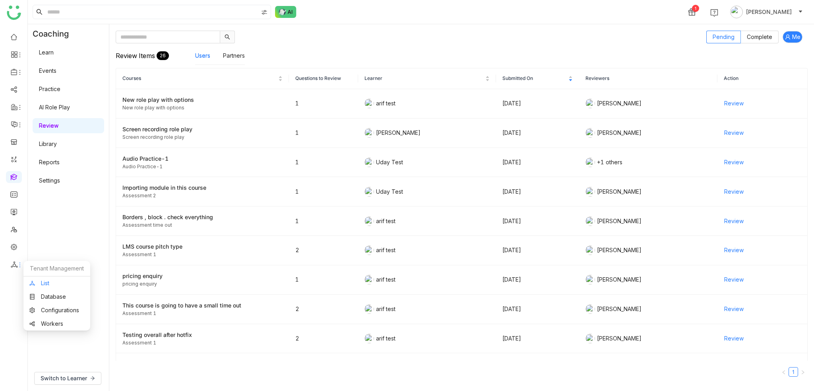
click at [54, 283] on link "List" at bounding box center [56, 283] width 55 height 6
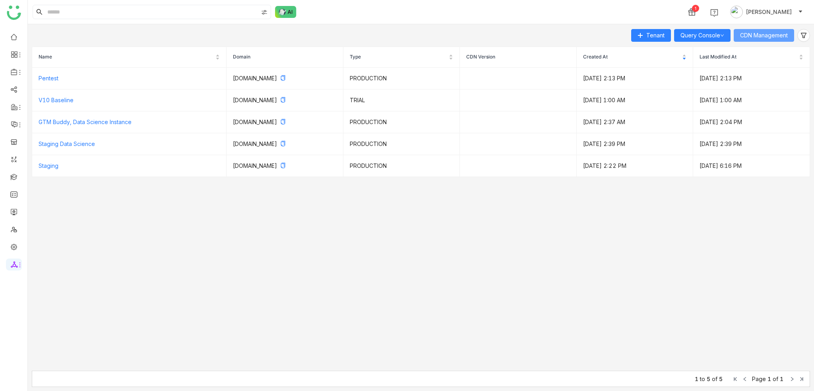
click at [757, 36] on span "CDN Management" at bounding box center [764, 35] width 48 height 9
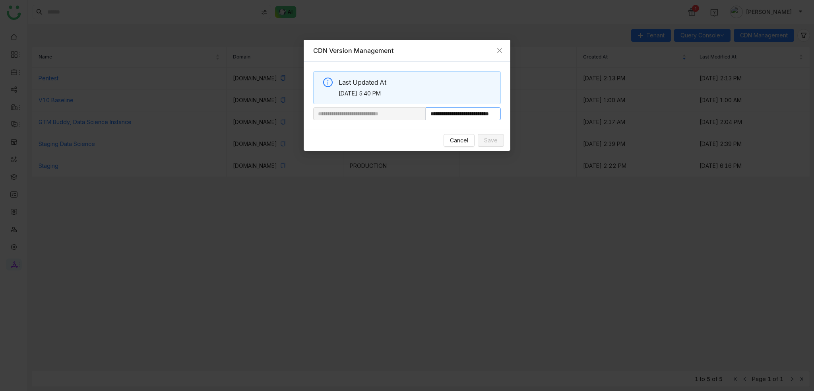
click at [475, 113] on input "**********" at bounding box center [463, 113] width 75 height 13
click at [491, 114] on input "**********" at bounding box center [463, 113] width 75 height 13
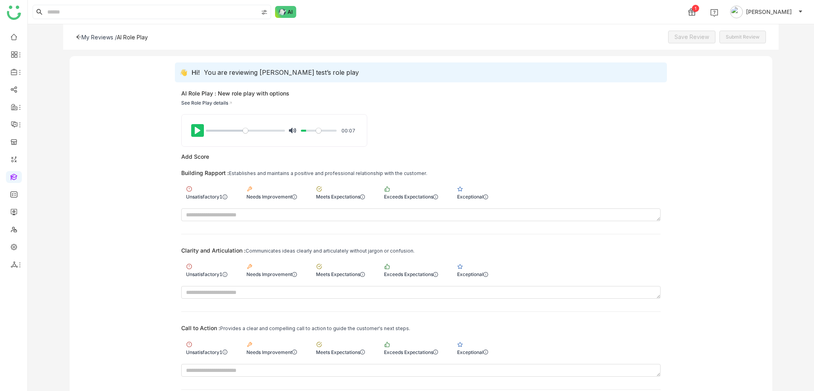
click at [197, 129] on button "Pause Play" at bounding box center [197, 130] width 13 height 13
type input "***"
click at [470, 190] on div "Exceptional" at bounding box center [472, 192] width 41 height 23
click at [478, 252] on div "Clarity and Articulation : Communicates ideas clearly and articulately without …" at bounding box center [420, 250] width 479 height 7
click at [475, 262] on div "Exceptional" at bounding box center [472, 269] width 41 height 23
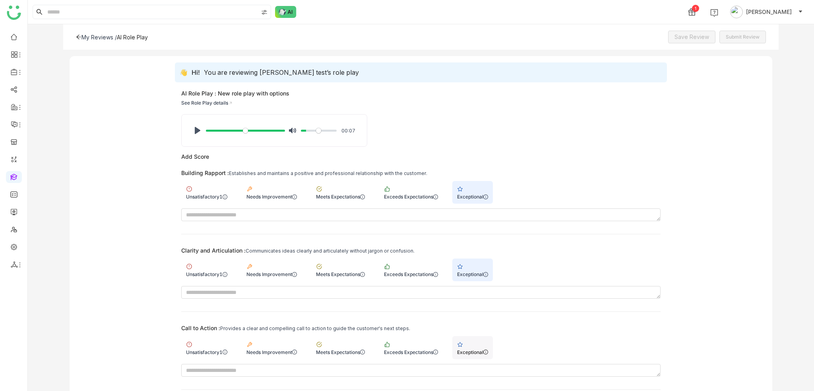
click at [479, 351] on div "Exceptional" at bounding box center [472, 352] width 31 height 6
click at [619, 102] on div "AI Role Play : New role play with options See Role Play details" at bounding box center [421, 98] width 492 height 19
click at [693, 39] on span "Save Review" at bounding box center [692, 37] width 35 height 9
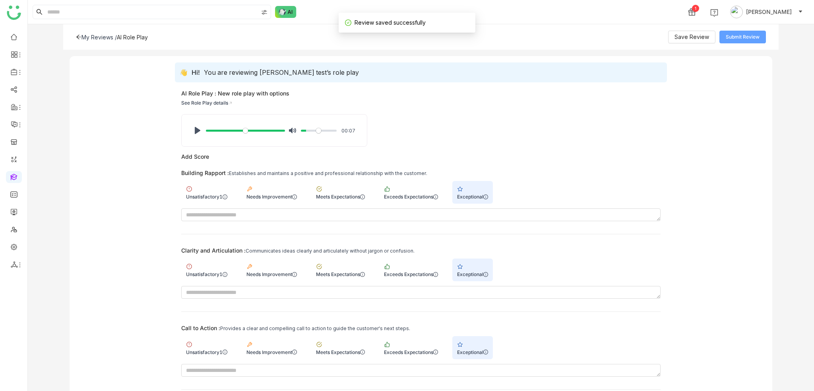
click at [749, 37] on span "Submit Review" at bounding box center [743, 37] width 34 height 8
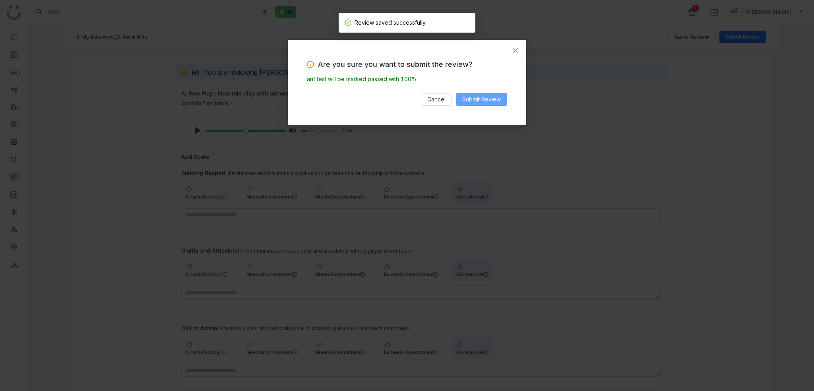
click at [477, 100] on span "Submit Review" at bounding box center [481, 99] width 39 height 9
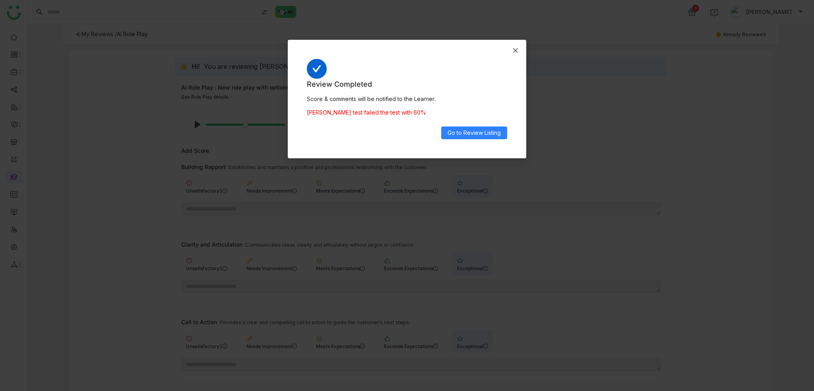
click at [523, 46] on span "Close" at bounding box center [515, 50] width 21 height 21
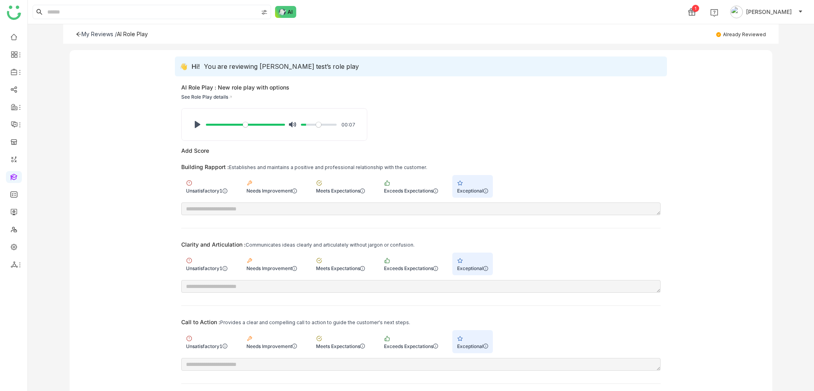
click at [78, 33] on icon at bounding box center [78, 34] width 5 height 4
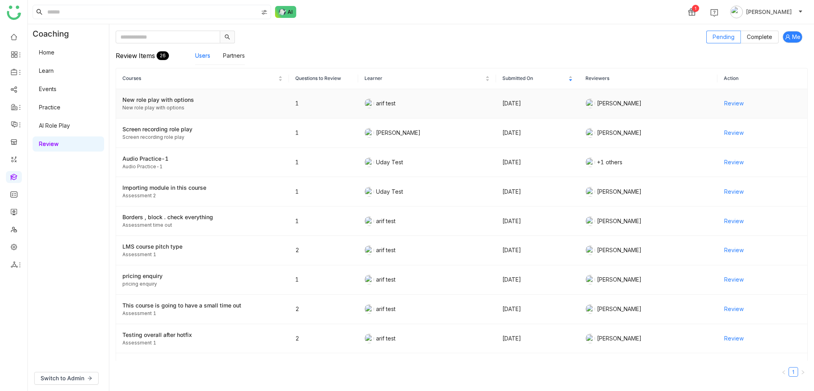
click at [732, 101] on span "Review" at bounding box center [733, 103] width 19 height 9
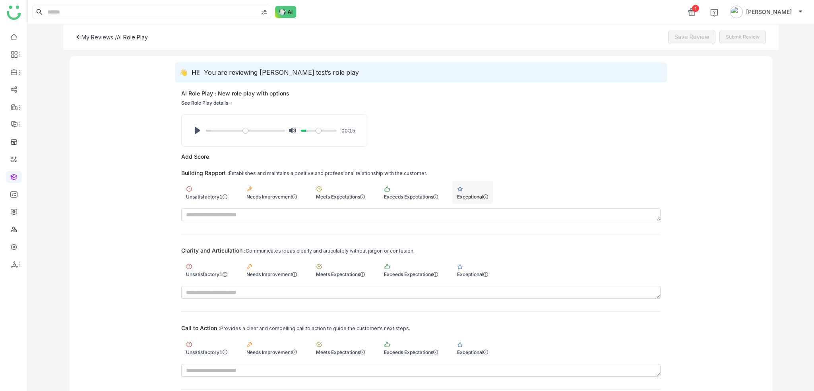
click at [487, 194] on div "Exceptional" at bounding box center [472, 197] width 31 height 6
click at [488, 268] on div "Exceptional" at bounding box center [472, 269] width 41 height 23
click at [485, 347] on div "Exceptional" at bounding box center [472, 347] width 41 height 23
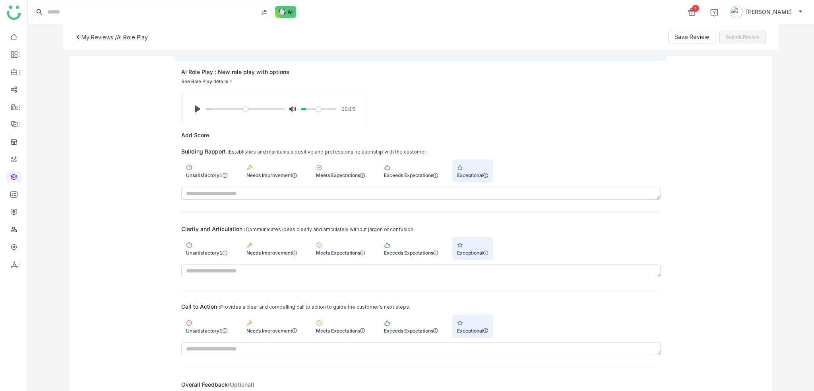
scroll to position [40, 0]
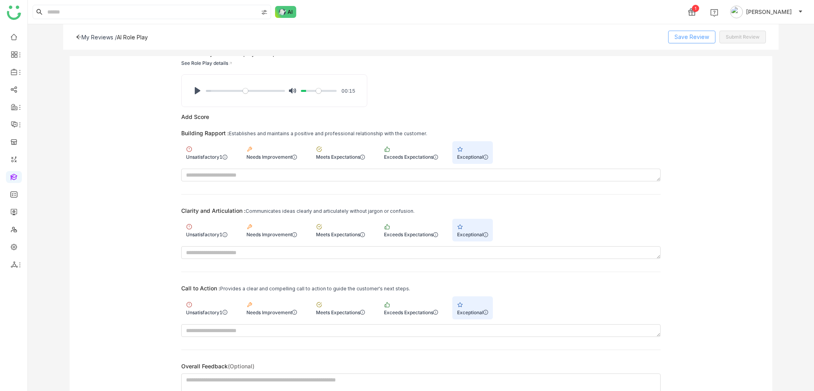
click at [698, 41] on button "Save Review" at bounding box center [691, 37] width 47 height 13
click at [755, 36] on span "Submit Review" at bounding box center [743, 37] width 34 height 8
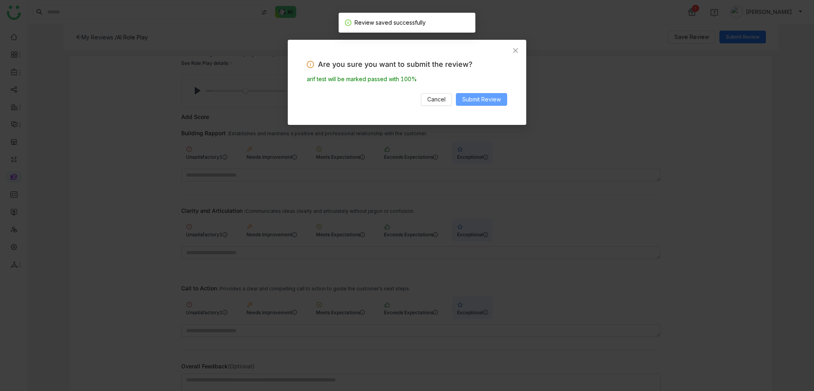
click at [480, 97] on span "Submit Review" at bounding box center [481, 99] width 39 height 9
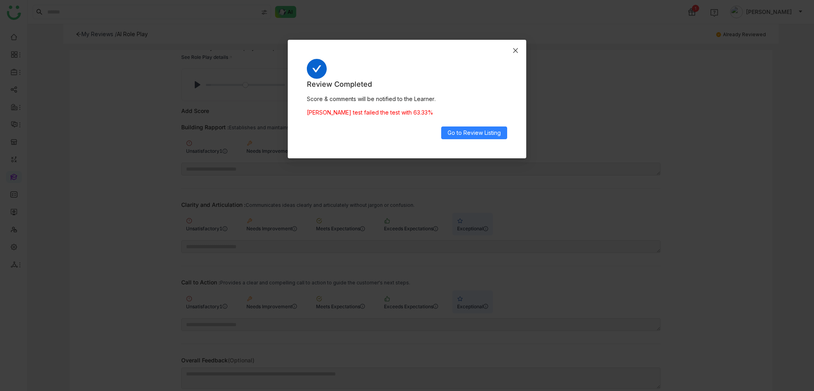
click at [519, 51] on span "Close" at bounding box center [515, 50] width 21 height 21
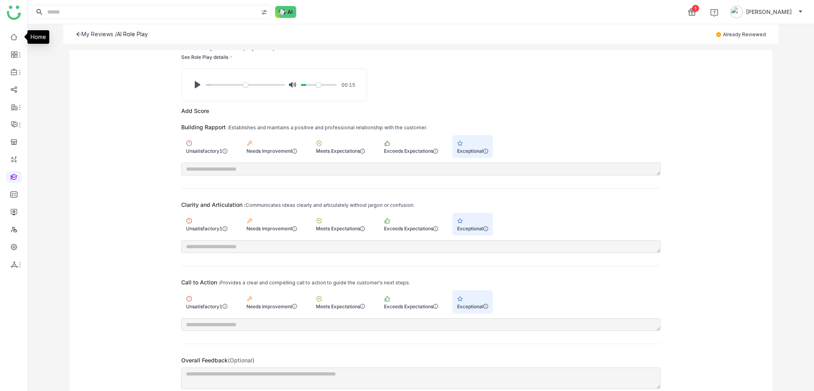
click at [90, 31] on div "My Reviews /" at bounding box center [98, 34] width 35 height 7
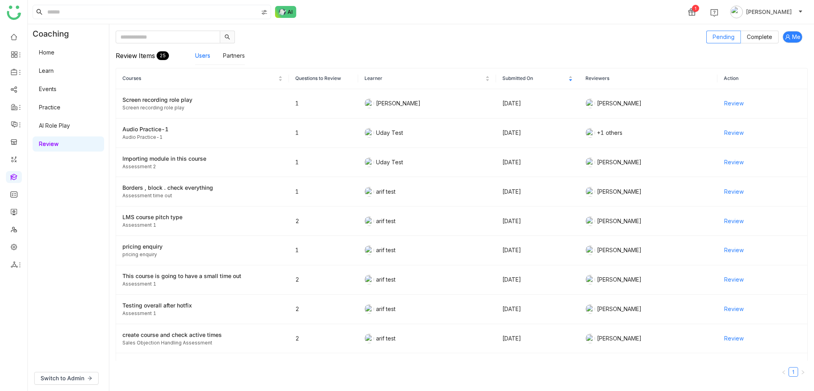
click at [54, 67] on link "Learn" at bounding box center [46, 70] width 15 height 7
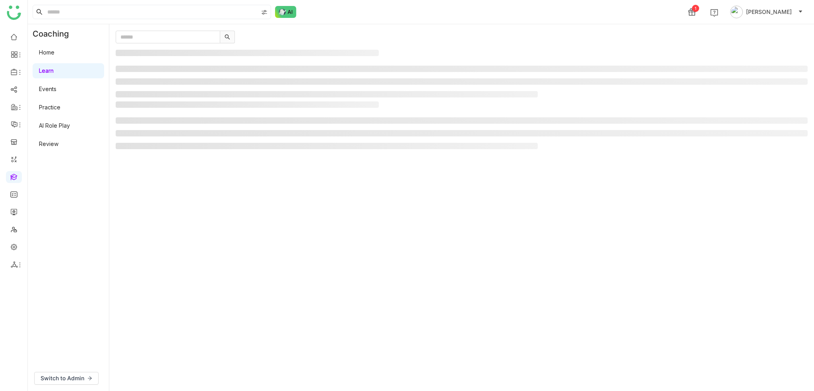
click at [63, 125] on link "AI Role Play" at bounding box center [54, 125] width 31 height 7
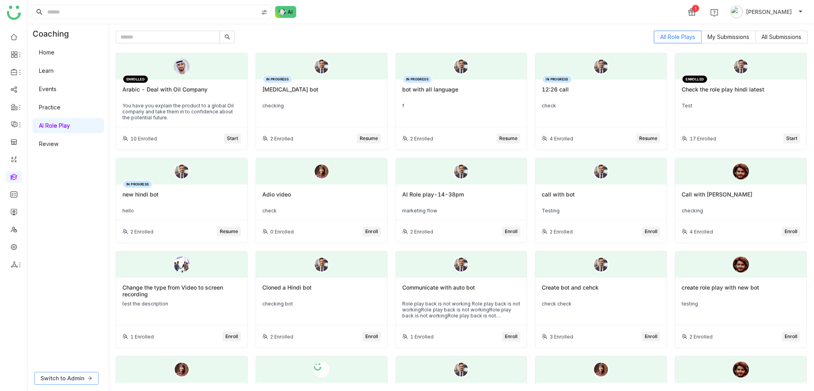
click at [90, 377] on icon at bounding box center [89, 378] width 5 height 5
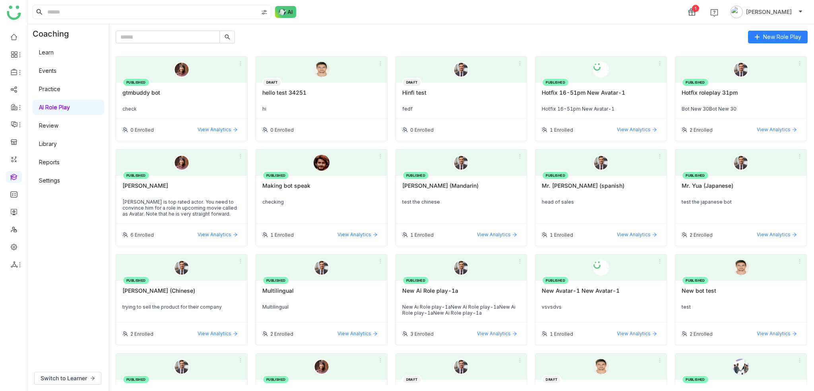
scroll to position [437, 0]
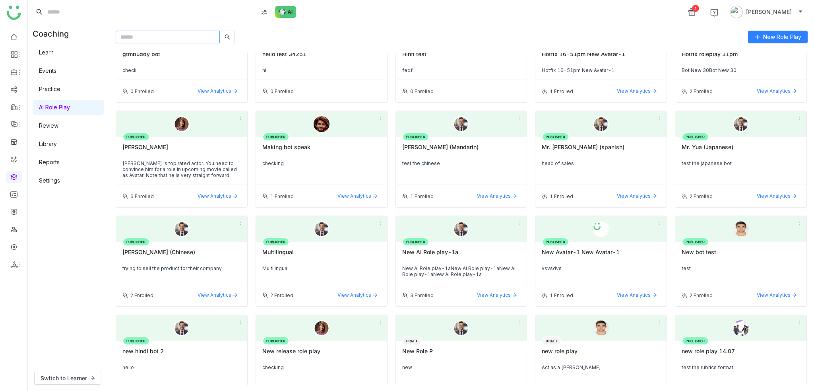
click at [200, 36] on input "text" at bounding box center [168, 37] width 104 height 13
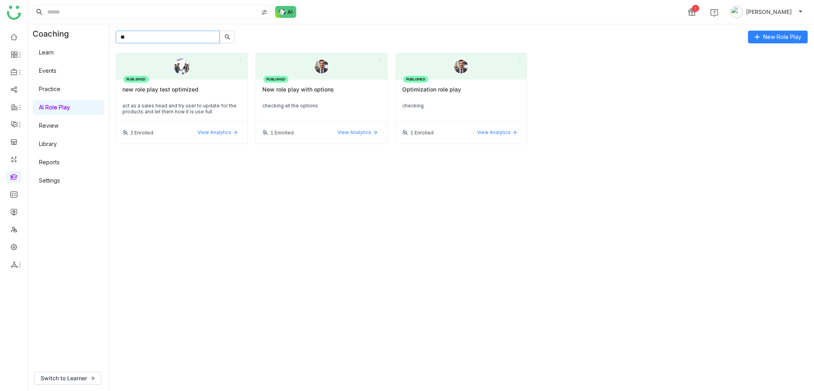
scroll to position [0, 0]
type input "**"
click at [21, 262] on icon at bounding box center [20, 265] width 6 height 6
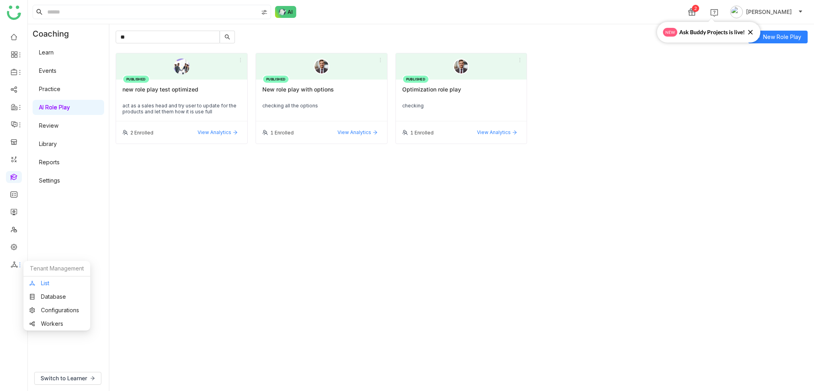
click at [63, 280] on link "List" at bounding box center [56, 283] width 55 height 6
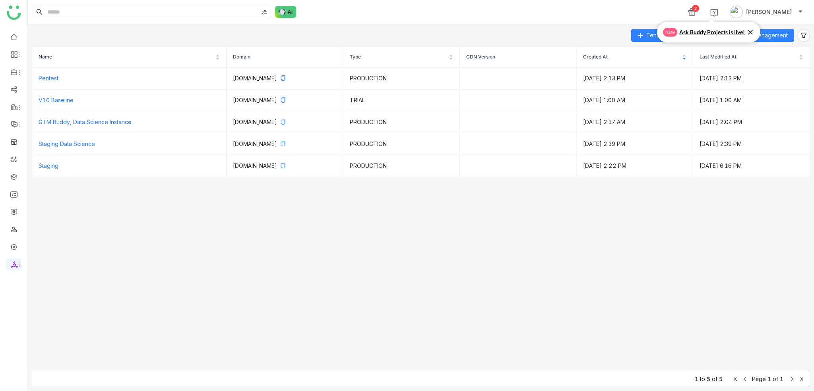
click at [749, 31] on icon at bounding box center [751, 32] width 8 height 8
click at [749, 33] on span "CDN Management" at bounding box center [764, 35] width 48 height 9
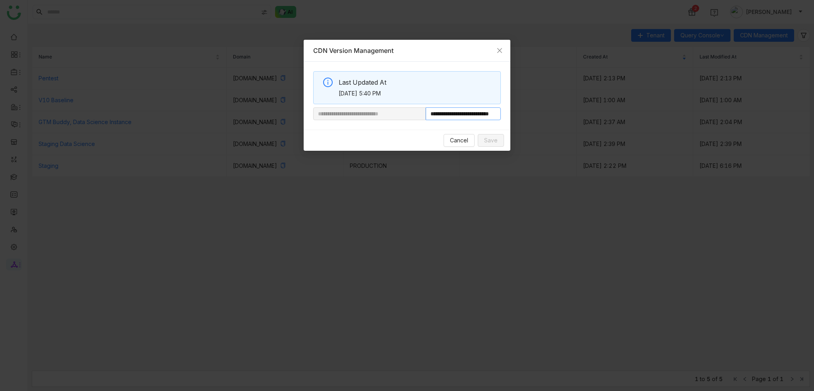
scroll to position [0, 17]
drag, startPoint x: 461, startPoint y: 116, endPoint x: 500, endPoint y: 115, distance: 38.6
click at [500, 115] on input "**********" at bounding box center [463, 113] width 75 height 13
paste input "**********"
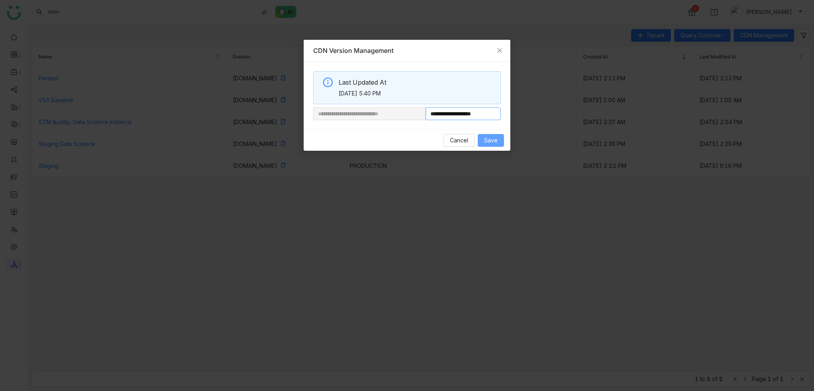
type input "**********"
click at [484, 140] on button "Save" at bounding box center [491, 140] width 26 height 13
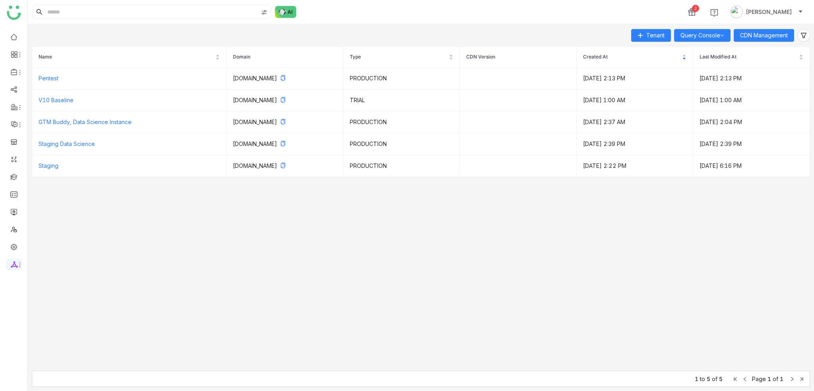
drag, startPoint x: 372, startPoint y: 20, endPoint x: 385, endPoint y: 18, distance: 13.3
click at [372, 20] on div "2 [PERSON_NAME]" at bounding box center [421, 12] width 786 height 24
click at [592, 21] on div "2 [PERSON_NAME]" at bounding box center [421, 12] width 786 height 24
click at [14, 174] on link at bounding box center [13, 176] width 7 height 7
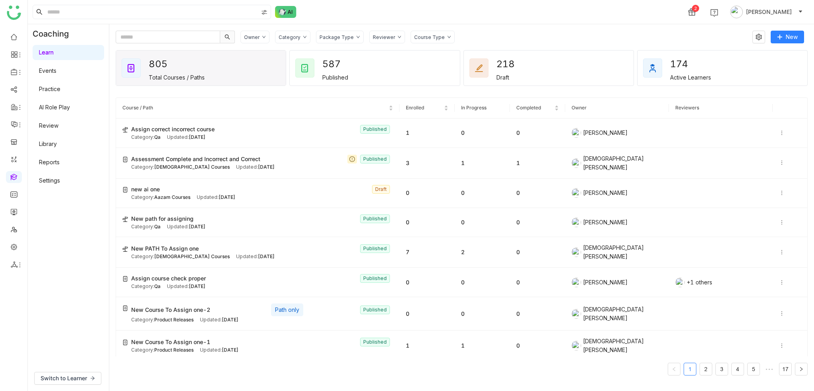
click at [16, 176] on link at bounding box center [13, 176] width 7 height 7
click at [56, 104] on link "AI Role Play" at bounding box center [54, 107] width 31 height 7
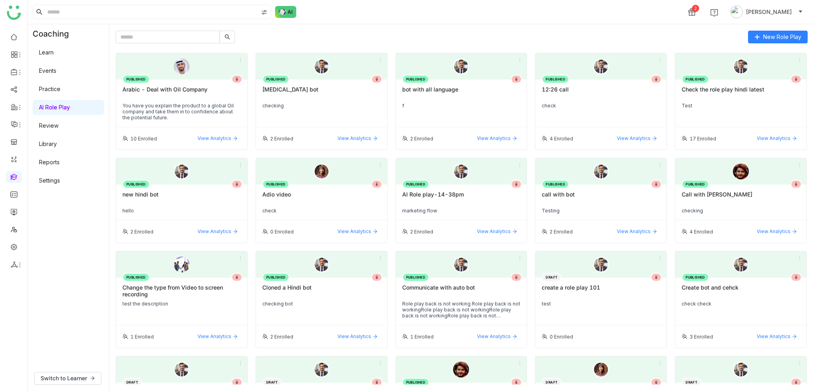
click at [185, 28] on div "New Role Play PUBLISHED Arabic - Deal with Oil Company You have you explain the…" at bounding box center [461, 207] width 705 height 367
click at [188, 36] on input "text" at bounding box center [168, 37] width 104 height 13
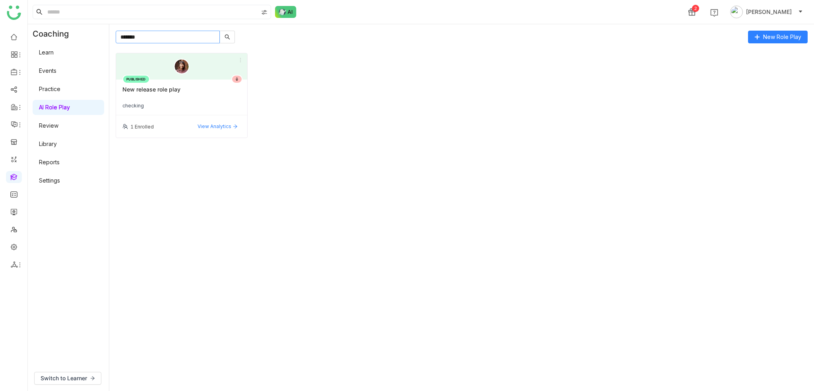
type input "*******"
click at [193, 108] on div "checking" at bounding box center [181, 106] width 118 height 6
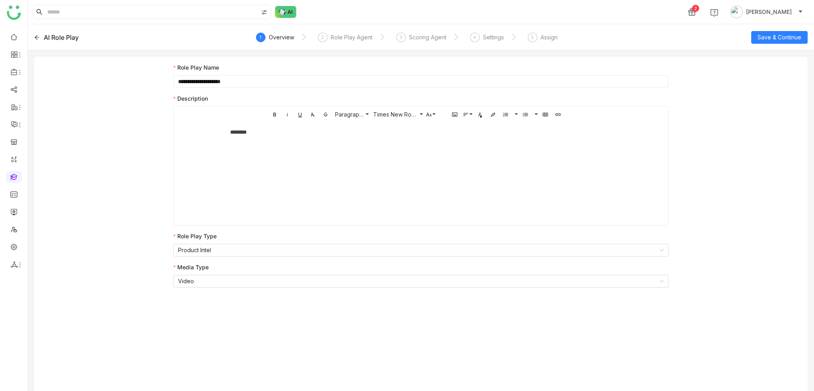
click at [266, 123] on div "********" at bounding box center [421, 162] width 398 height 80
click at [285, 133] on div "********" at bounding box center [421, 132] width 382 height 9
click at [498, 39] on div "Settings" at bounding box center [493, 38] width 21 height 10
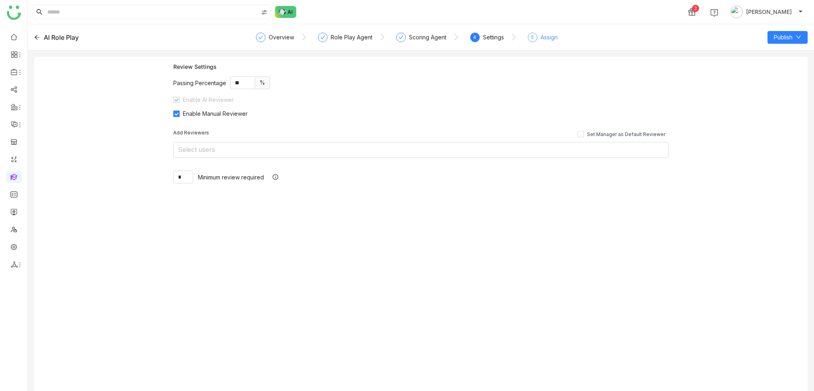
click at [545, 39] on div "Assign" at bounding box center [549, 38] width 17 height 10
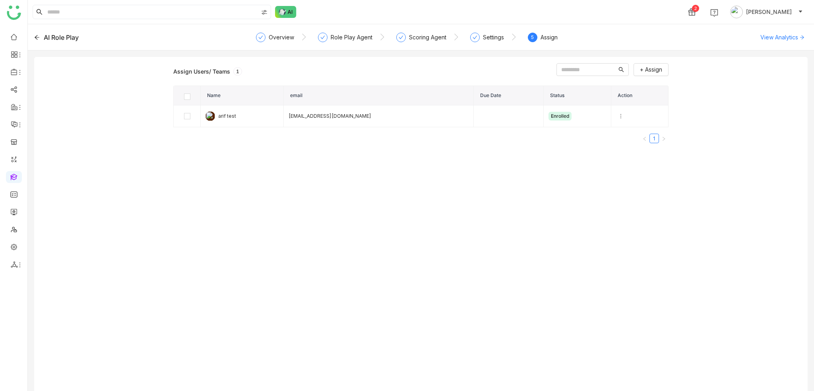
click at [45, 35] on div "AI Role Play" at bounding box center [61, 38] width 35 height 10
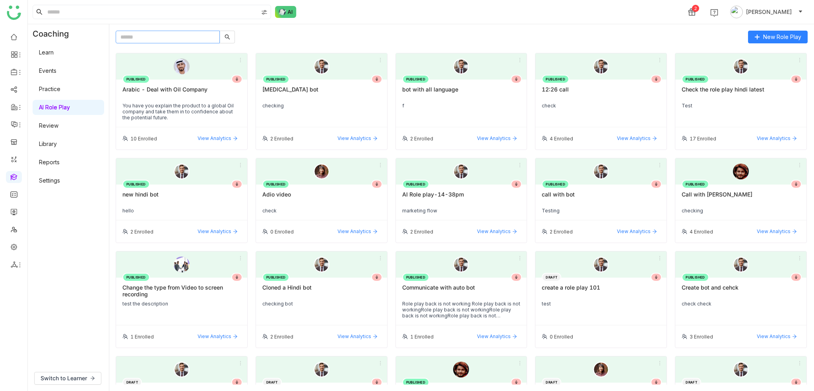
click at [173, 39] on input "text" at bounding box center [168, 37] width 104 height 13
click at [50, 184] on link "Settings" at bounding box center [49, 180] width 21 height 7
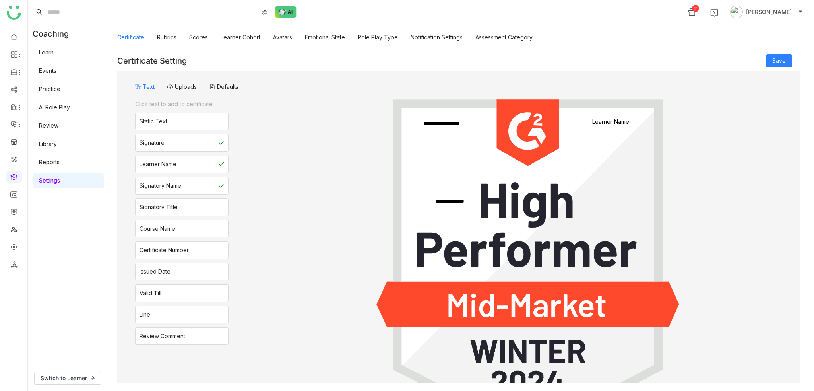
click at [57, 109] on link "AI Role Play" at bounding box center [54, 107] width 31 height 7
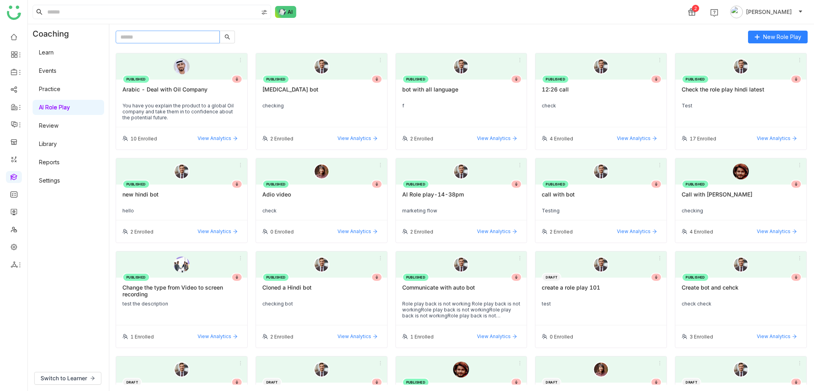
click at [202, 31] on input "text" at bounding box center [168, 37] width 104 height 13
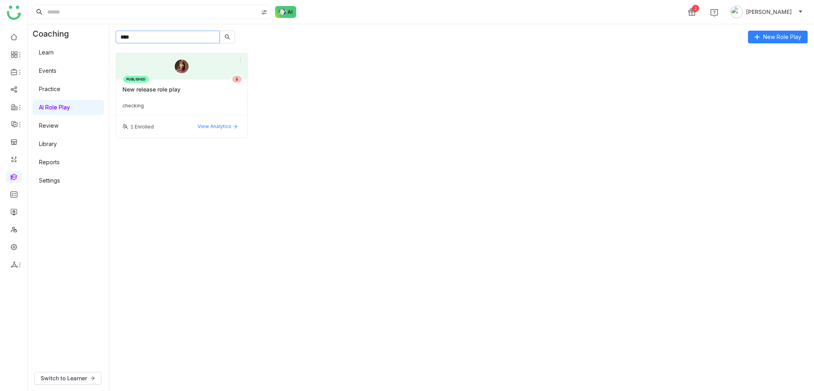
type input "****"
click at [181, 116] on div "1 Enrolled View Analytics" at bounding box center [181, 126] width 131 height 22
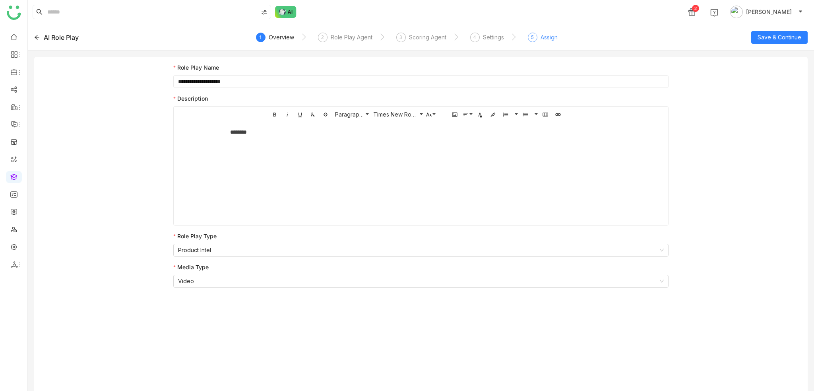
click at [555, 37] on div "Assign" at bounding box center [549, 38] width 17 height 10
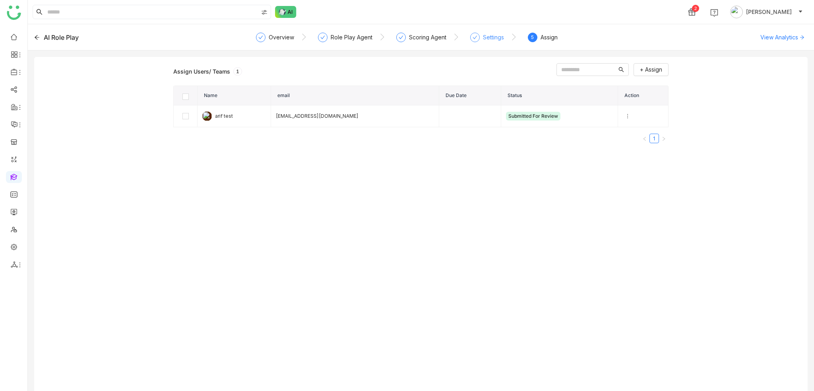
click at [488, 40] on div "Settings" at bounding box center [493, 38] width 21 height 10
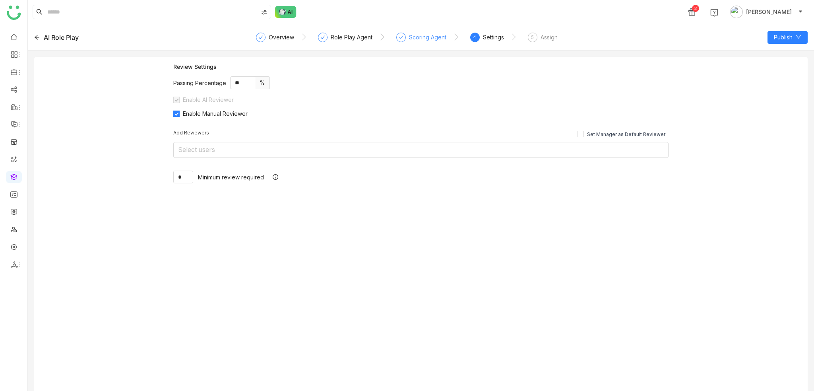
click at [425, 41] on div "Scoring Agent" at bounding box center [427, 38] width 37 height 10
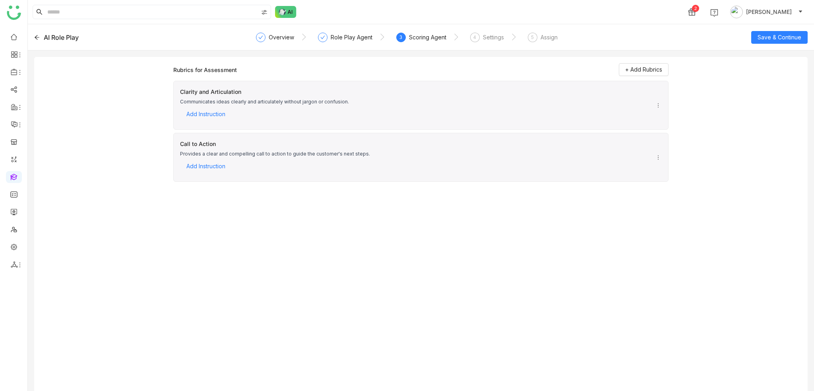
click at [374, 41] on nz-steps "Overview Role Play Agent 3 Scoring Agent 4 Settings 5 Assign" at bounding box center [421, 37] width 321 height 19
click at [347, 41] on div "Role Play Agent" at bounding box center [352, 38] width 42 height 10
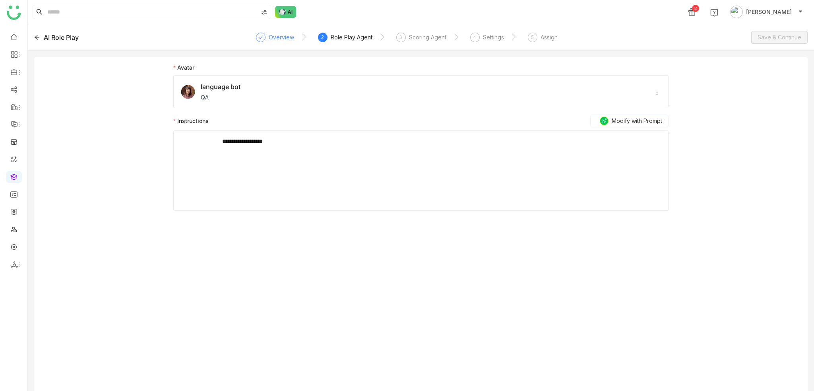
click at [264, 43] on div "Overview" at bounding box center [275, 40] width 38 height 14
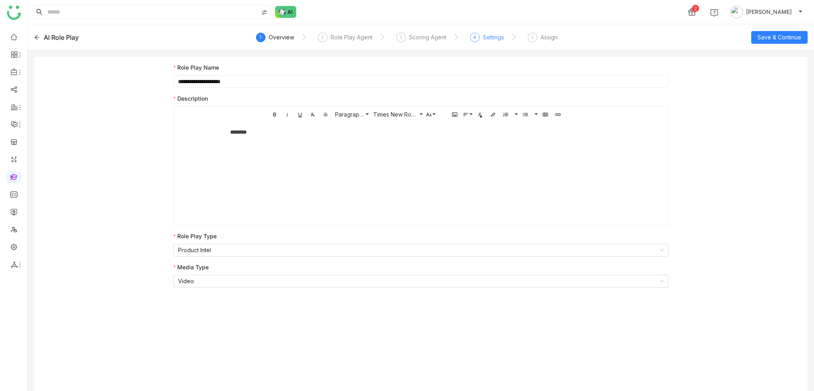
click at [491, 39] on div "Settings" at bounding box center [493, 38] width 21 height 10
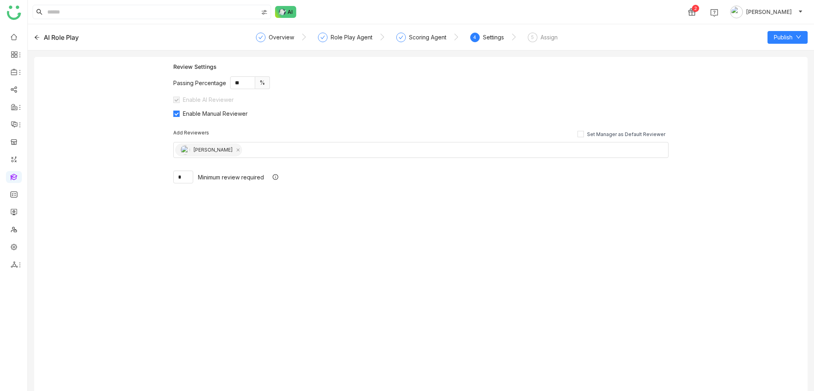
click at [191, 115] on span "Enable Manual Reviewer" at bounding box center [215, 113] width 71 height 7
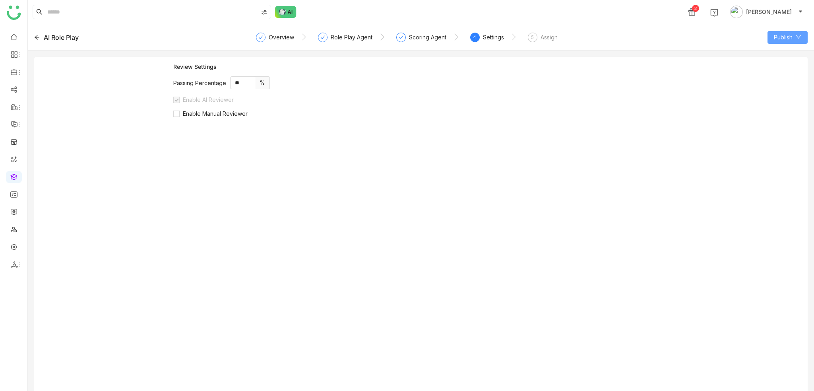
click at [783, 37] on span "Publish" at bounding box center [783, 37] width 19 height 9
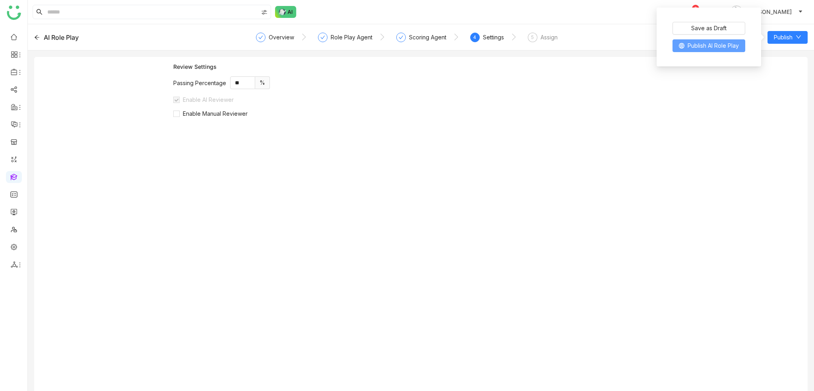
click at [728, 49] on span "Publish AI Role Play" at bounding box center [713, 45] width 51 height 9
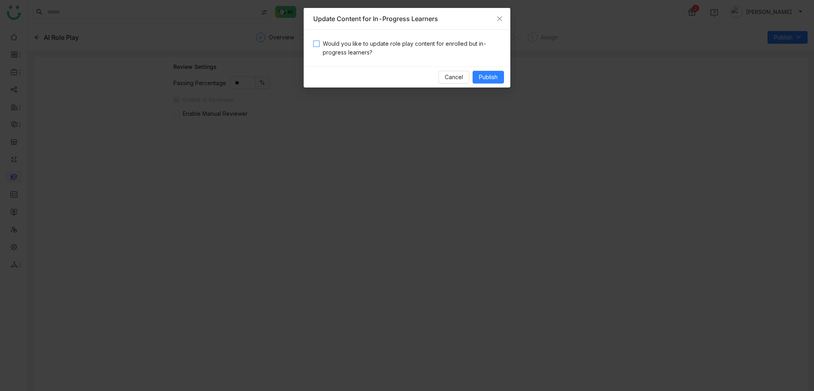
click at [356, 50] on span "Would you like to update role play content for enrolled but in-progress learner…" at bounding box center [410, 47] width 181 height 17
click at [496, 80] on span "Publish" at bounding box center [488, 77] width 19 height 9
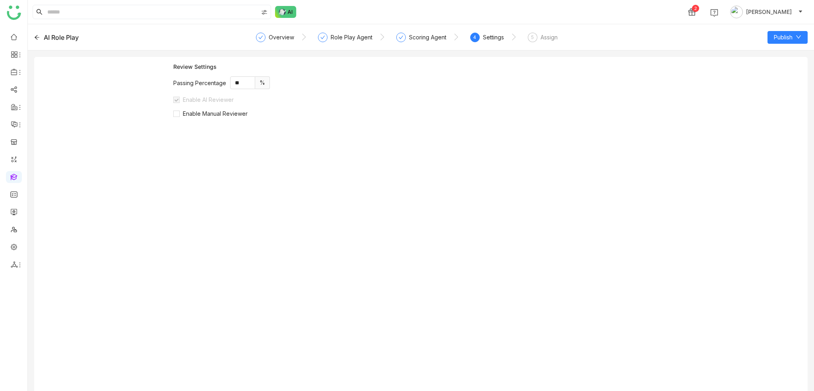
click at [43, 35] on div "AI Role Play" at bounding box center [111, 38] width 155 height 10
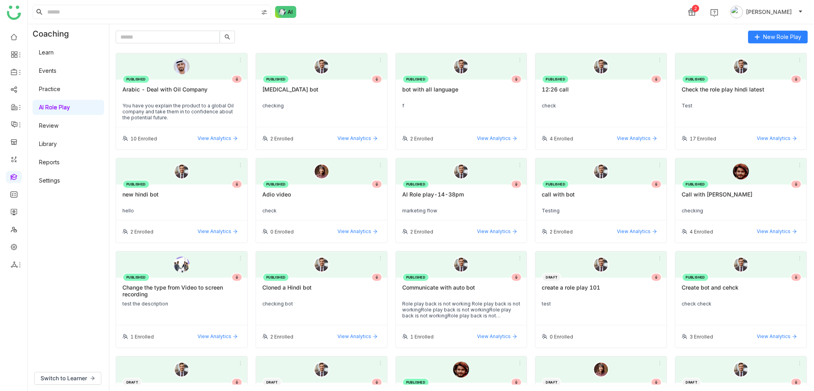
click at [46, 128] on link "Review" at bounding box center [48, 125] width 19 height 7
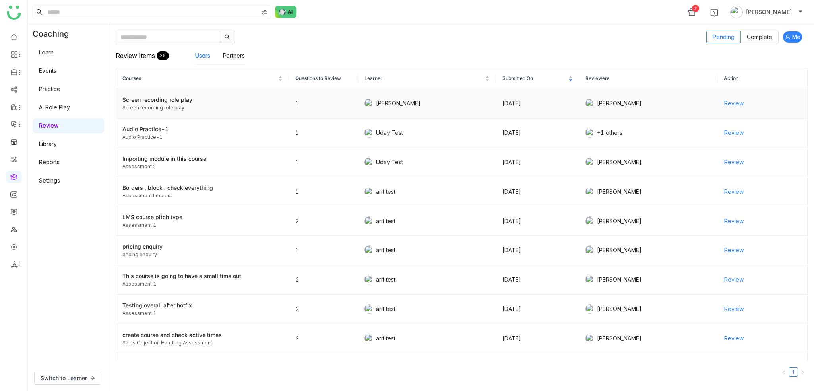
click at [724, 101] on span "Review" at bounding box center [733, 103] width 19 height 9
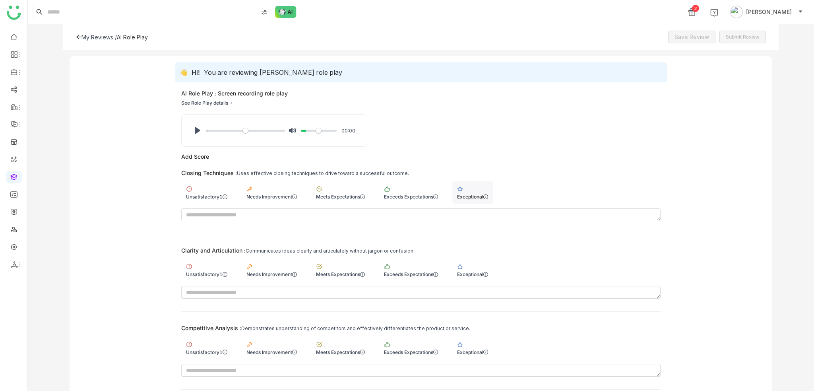
click at [480, 188] on div "Exceptional" at bounding box center [472, 192] width 41 height 23
click at [477, 264] on div "Exceptional" at bounding box center [472, 269] width 41 height 23
click at [475, 361] on div "Competitive Analysis : Demonstrates understanding of competitors and effectivel…" at bounding box center [420, 350] width 479 height 52
click at [475, 353] on div "Exceptional" at bounding box center [472, 352] width 31 height 6
click at [198, 128] on button "Pause Play" at bounding box center [197, 130] width 13 height 13
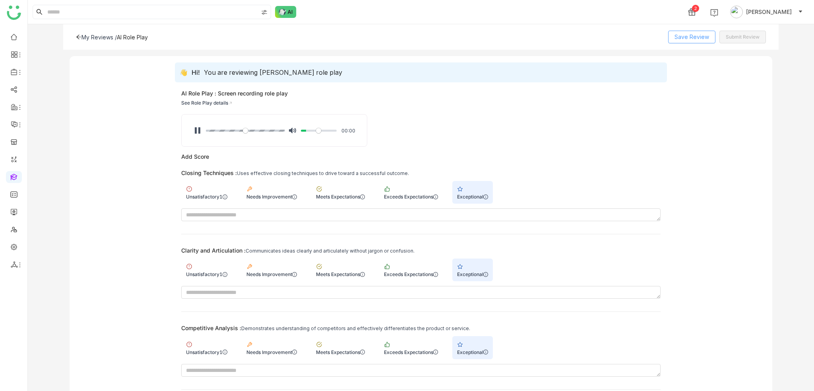
click at [704, 35] on span "Save Review" at bounding box center [692, 37] width 35 height 9
click at [756, 36] on span "Submit Review" at bounding box center [743, 37] width 34 height 8
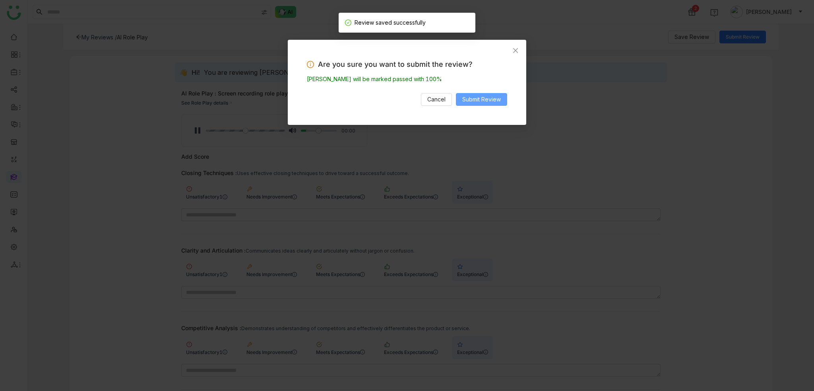
click at [495, 98] on span "Submit Review" at bounding box center [481, 99] width 39 height 9
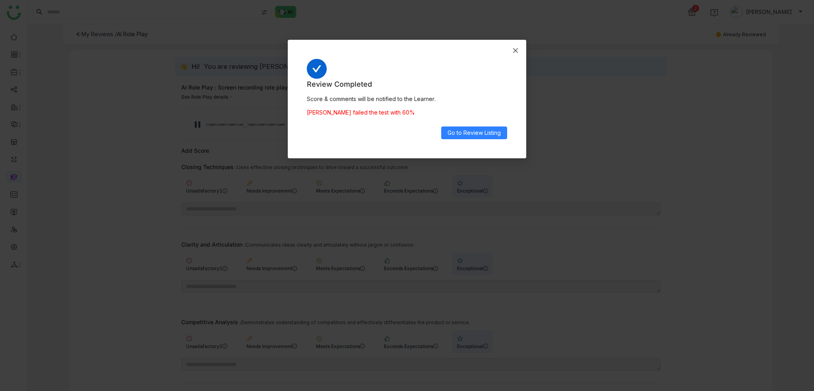
click at [514, 53] on icon "Close" at bounding box center [515, 50] width 6 height 6
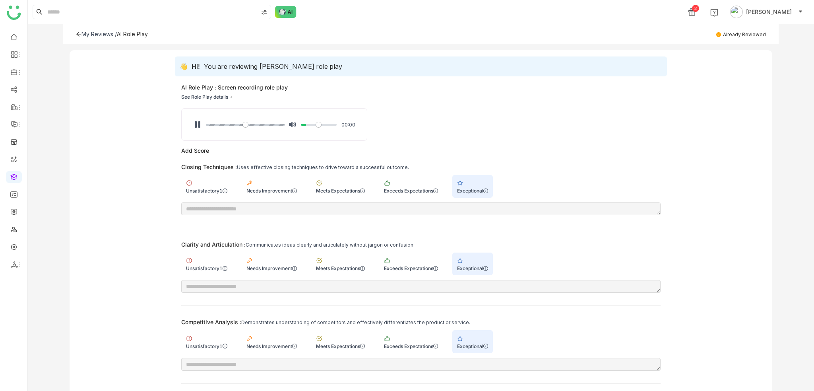
click at [84, 37] on div "My Reviews / AI Role Play Already Reviewed" at bounding box center [421, 33] width 716 height 19
click at [80, 37] on div "My Reviews / AI Role Play Already Reviewed" at bounding box center [421, 33] width 716 height 19
click at [83, 33] on div "My Reviews /" at bounding box center [98, 34] width 35 height 7
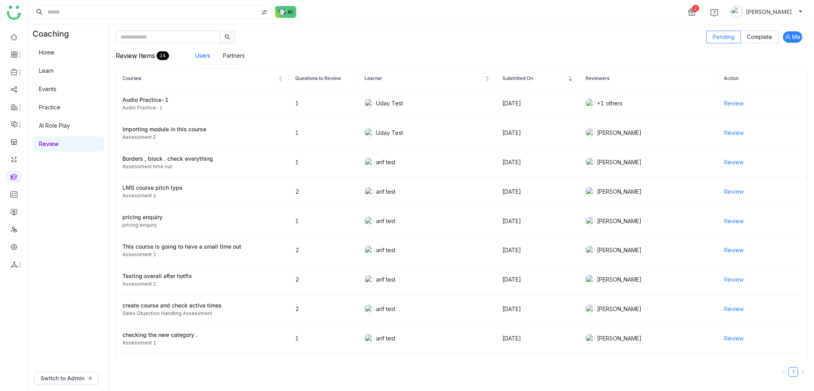
click at [379, 56] on div "Review Items 24 Users Partners" at bounding box center [462, 55] width 692 height 25
click at [61, 122] on link "AI Role Play" at bounding box center [54, 125] width 31 height 7
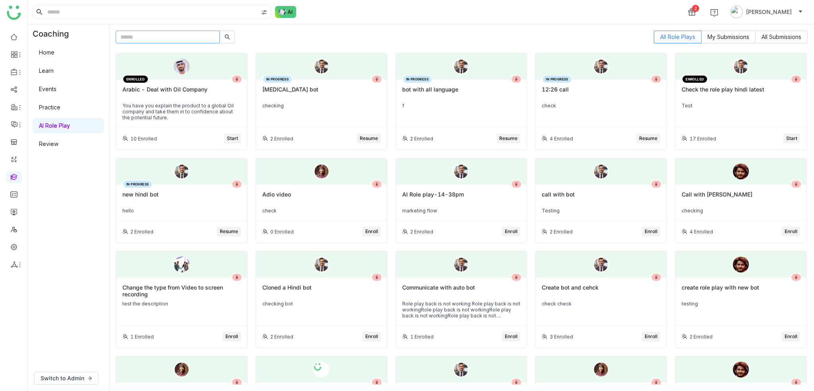
click at [190, 33] on input "text" at bounding box center [168, 37] width 104 height 13
click at [62, 371] on div "Switch to Admin" at bounding box center [68, 377] width 81 height 25
click at [62, 373] on button "Switch to Admin" at bounding box center [66, 378] width 64 height 13
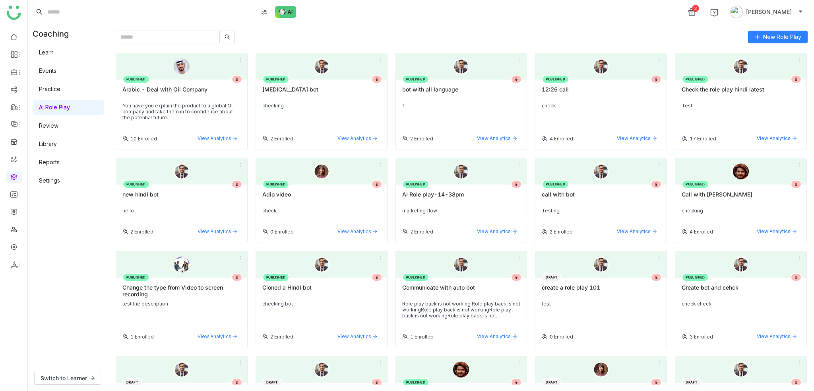
click at [187, 47] on div "New Role Play PUBLISHED Arabic - Deal with Oil Company You have you explain the…" at bounding box center [462, 208] width 692 height 354
click at [190, 41] on input "text" at bounding box center [168, 37] width 104 height 13
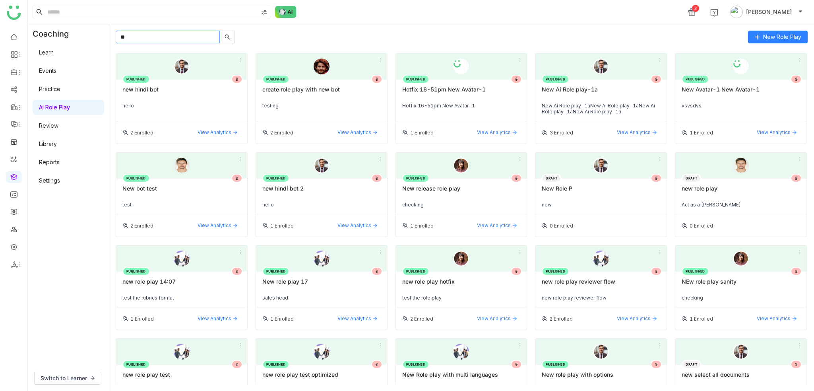
type input "*"
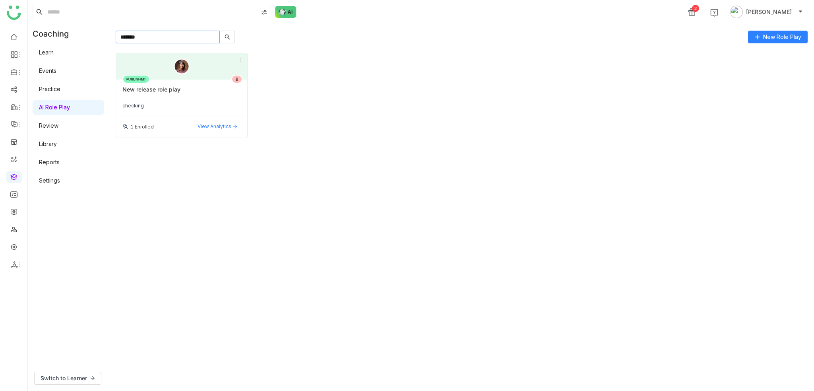
type input "*******"
click at [195, 91] on div "New release role play" at bounding box center [181, 93] width 118 height 14
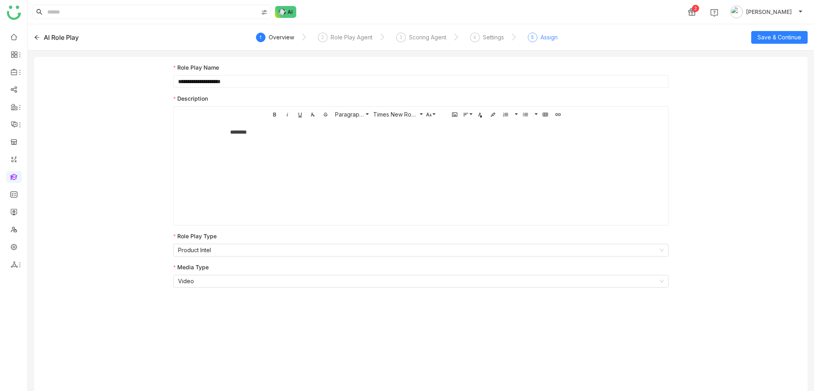
click at [534, 33] on div "5 Assign" at bounding box center [543, 40] width 30 height 14
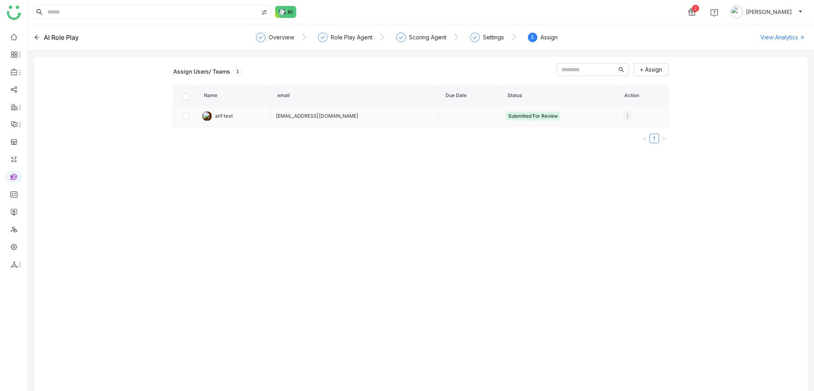
click at [625, 114] on icon at bounding box center [628, 116] width 6 height 6
click at [633, 132] on span "Unenroll" at bounding box center [636, 130] width 29 height 9
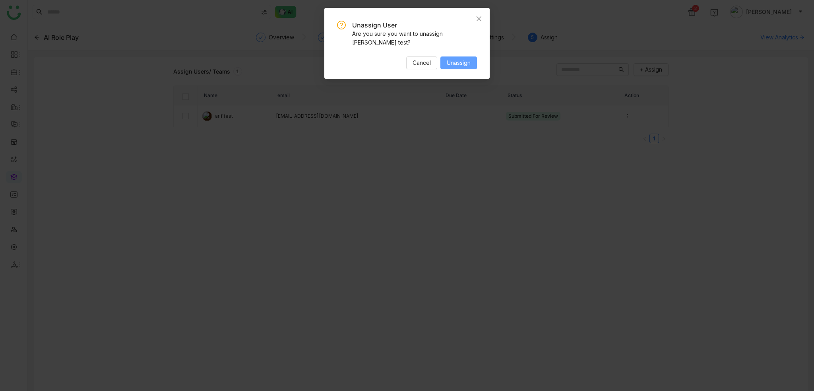
click at [475, 56] on button "Unassign" at bounding box center [458, 62] width 37 height 13
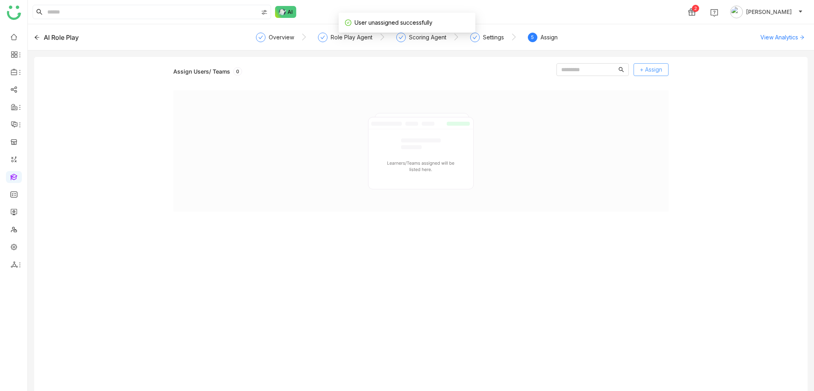
click at [644, 68] on span "+ Assign" at bounding box center [651, 69] width 22 height 9
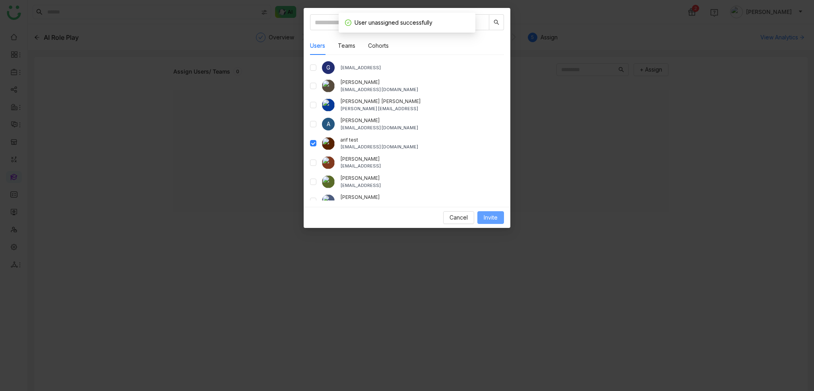
click at [495, 222] on button "Invite" at bounding box center [490, 217] width 27 height 13
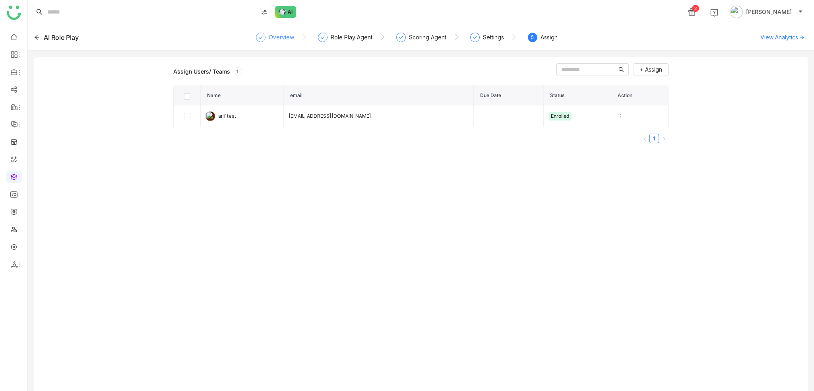
click at [287, 36] on div "Overview" at bounding box center [281, 38] width 25 height 10
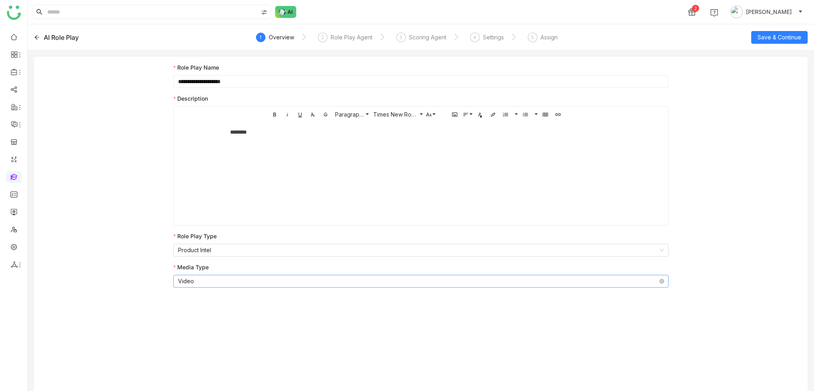
click at [230, 285] on nz-select-item "Video" at bounding box center [420, 281] width 485 height 12
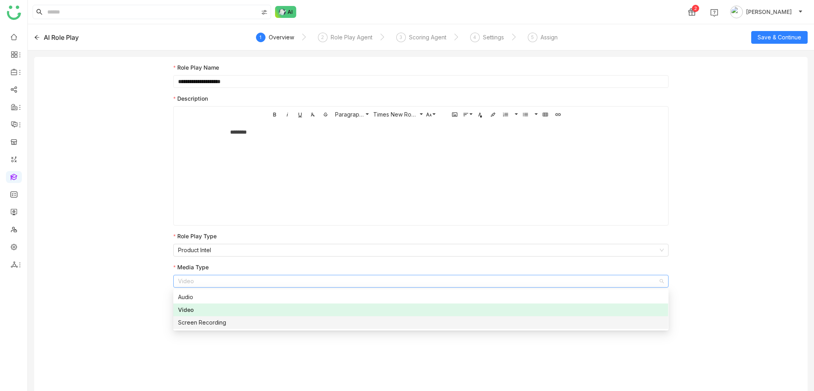
click at [228, 324] on div "Screen Recording" at bounding box center [420, 322] width 485 height 9
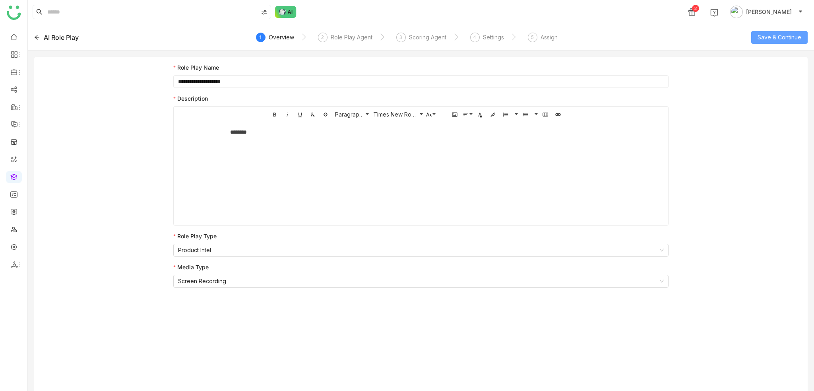
click at [779, 42] on button "Save & Continue" at bounding box center [779, 37] width 56 height 13
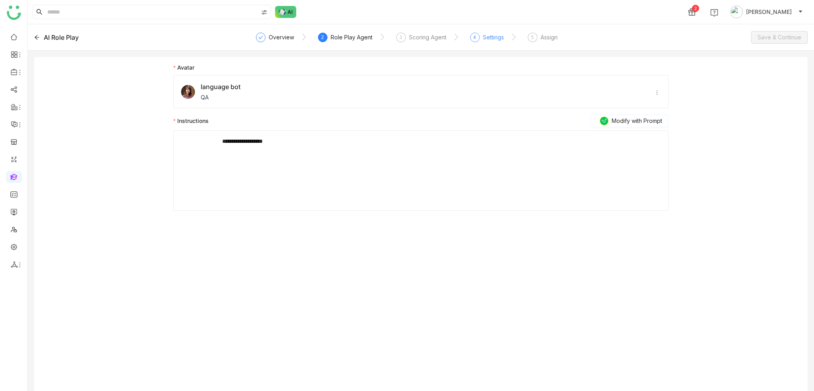
click at [470, 37] on div "4" at bounding box center [475, 38] width 10 height 10
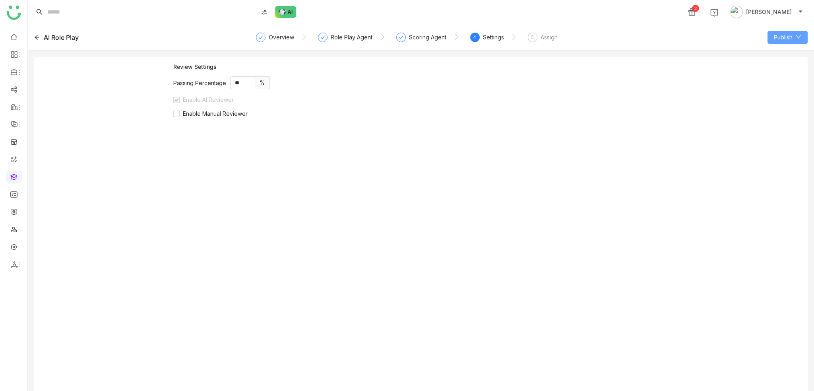
click at [786, 37] on span "Publish" at bounding box center [783, 37] width 19 height 9
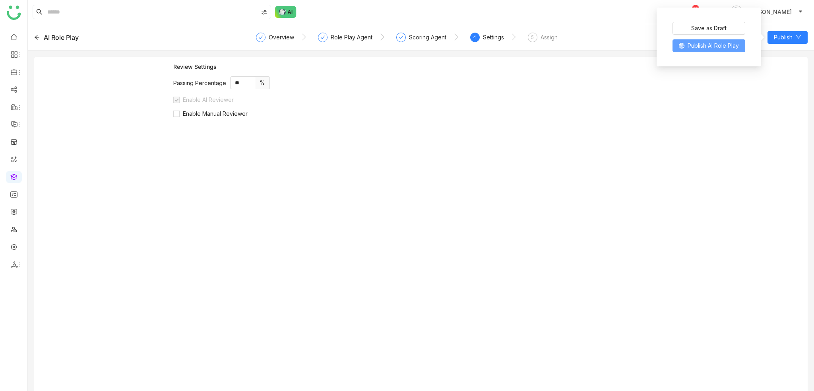
click at [723, 47] on span "Publish AI Role Play" at bounding box center [713, 45] width 51 height 9
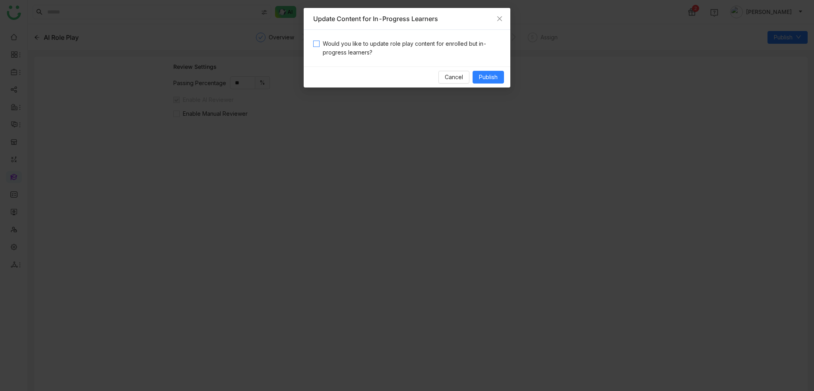
click at [404, 47] on span "Would you like to update role play content for enrolled but in-progress learner…" at bounding box center [410, 47] width 181 height 17
click at [479, 76] on span "Publish" at bounding box center [488, 77] width 19 height 9
